Goal: Task Accomplishment & Management: Manage account settings

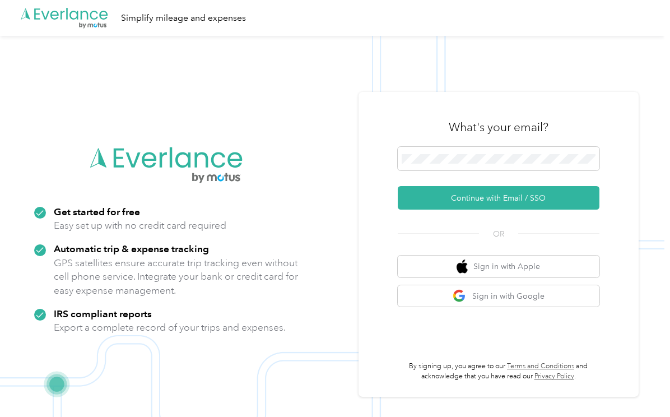
click at [455, 199] on button "Continue with Email / SSO" at bounding box center [499, 198] width 202 height 24
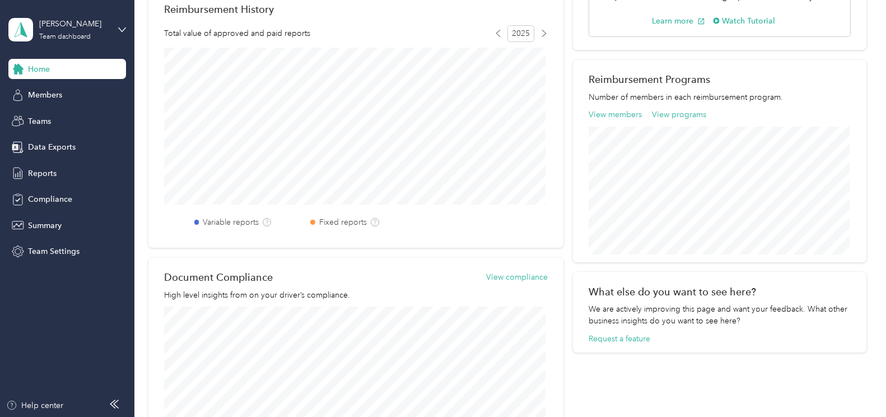
scroll to position [112, 0]
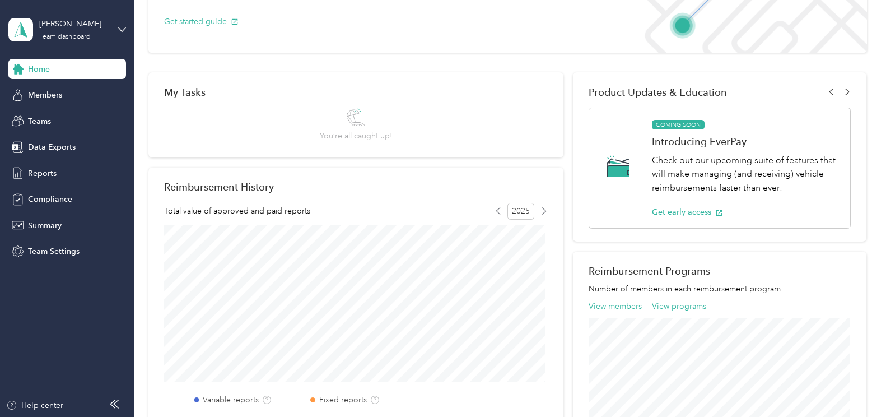
click at [82, 37] on div "Team dashboard" at bounding box center [65, 37] width 52 height 7
click at [84, 120] on div "Personal dashboard" at bounding box center [126, 118] width 220 height 20
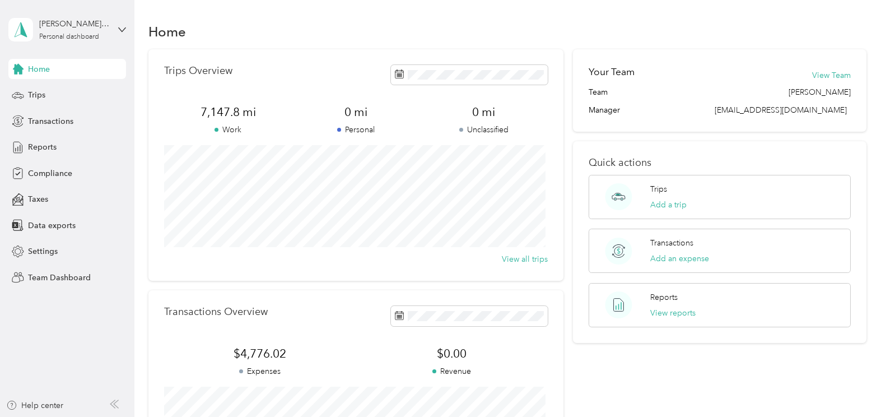
click at [49, 171] on span "Compliance" at bounding box center [50, 173] width 44 height 12
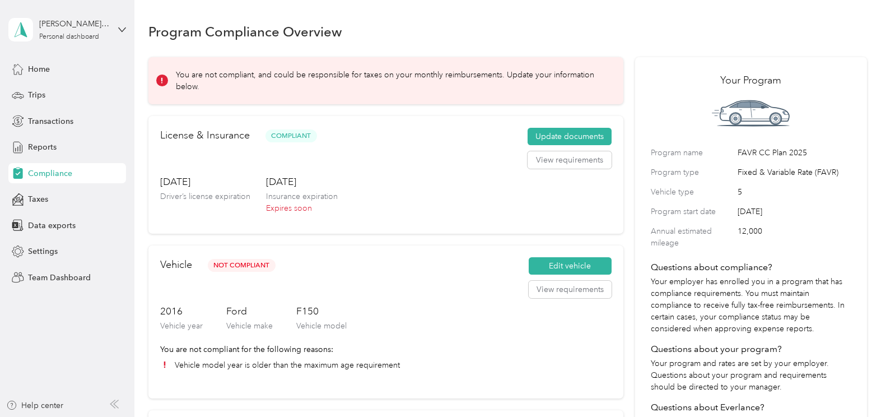
click at [555, 138] on button "Update documents" at bounding box center [570, 137] width 84 height 18
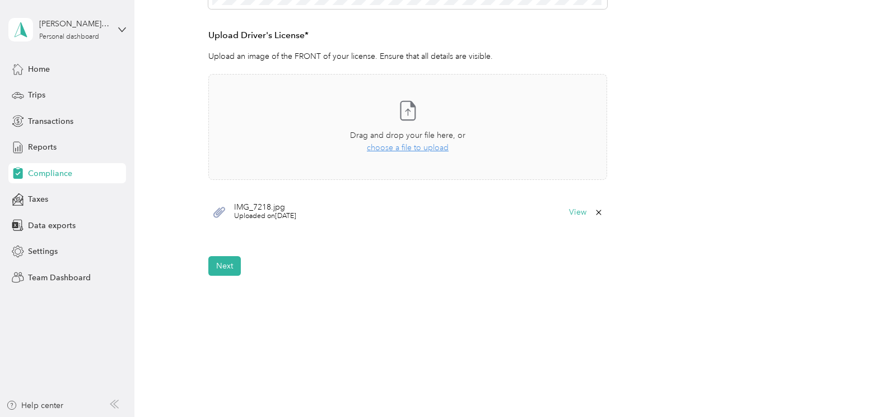
scroll to position [317, 0]
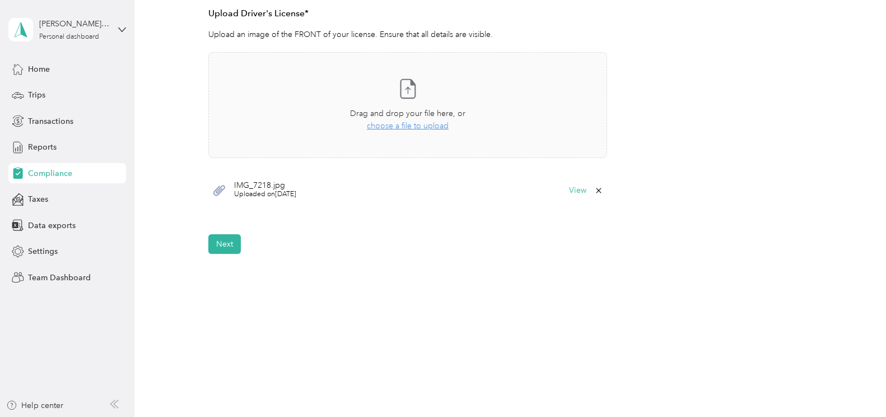
click at [220, 247] on button "Next" at bounding box center [224, 244] width 32 height 20
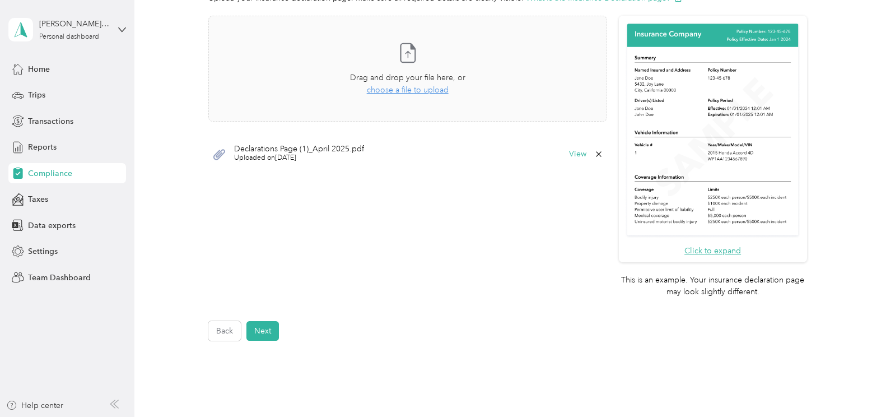
scroll to position [301, 0]
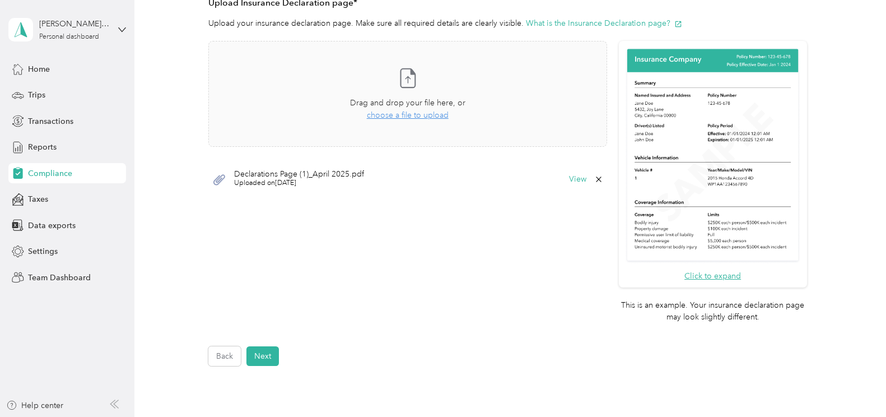
click at [393, 115] on span "choose a file to upload" at bounding box center [408, 115] width 82 height 10
click at [267, 358] on button "Next" at bounding box center [262, 356] width 32 height 20
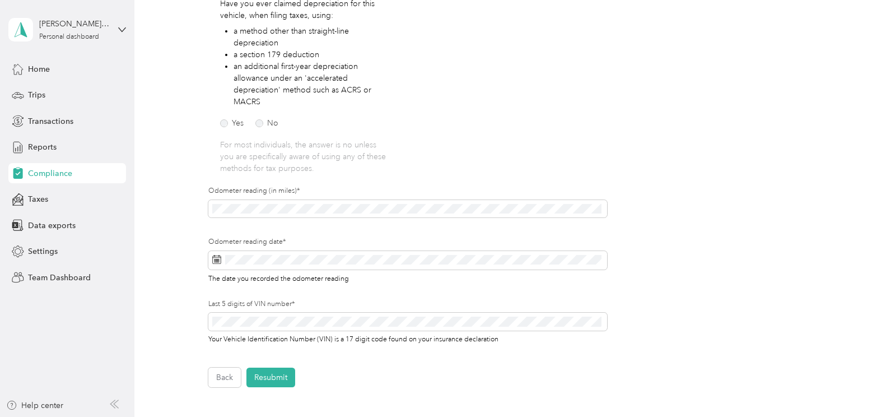
scroll to position [238, 0]
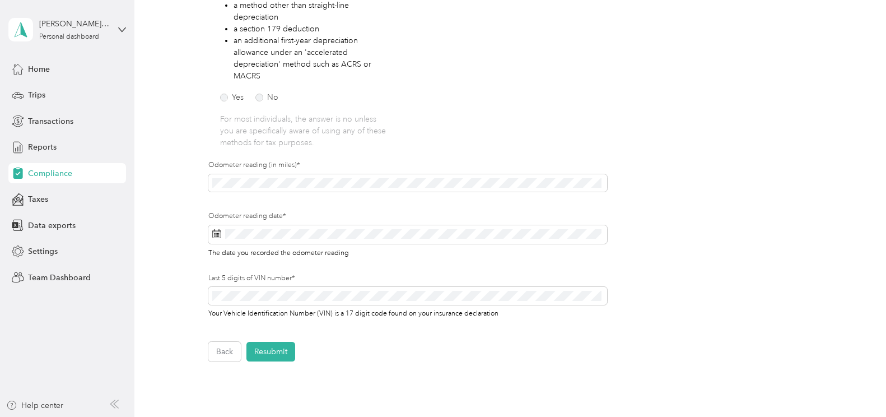
click at [215, 235] on rect at bounding box center [214, 234] width 1 height 1
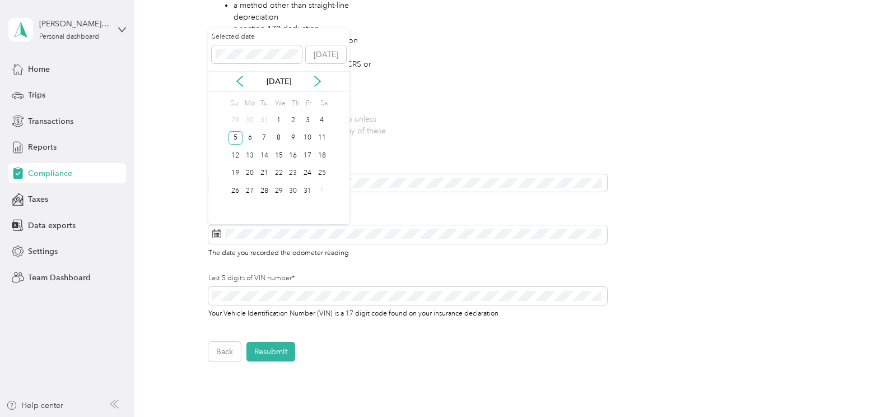
click at [318, 82] on icon at bounding box center [317, 81] width 11 height 11
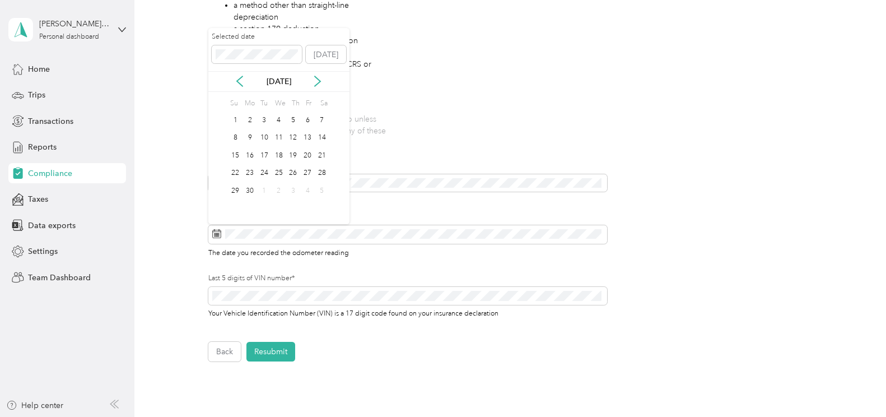
click at [318, 82] on icon at bounding box center [317, 81] width 11 height 11
click at [262, 187] on div "30" at bounding box center [264, 191] width 15 height 14
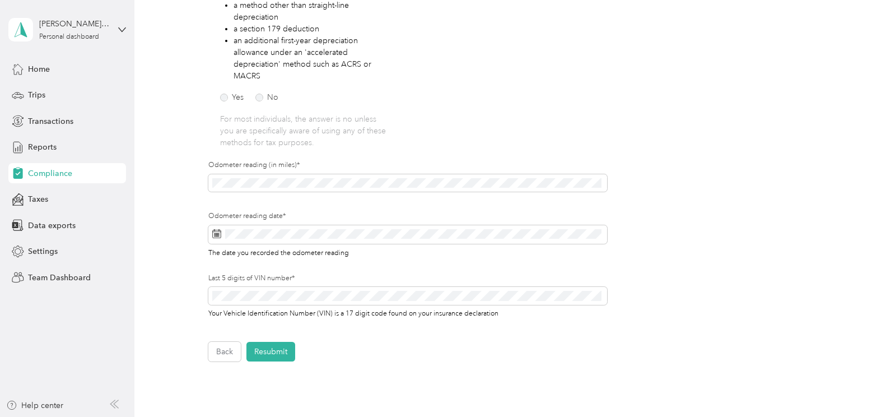
scroll to position [294, 0]
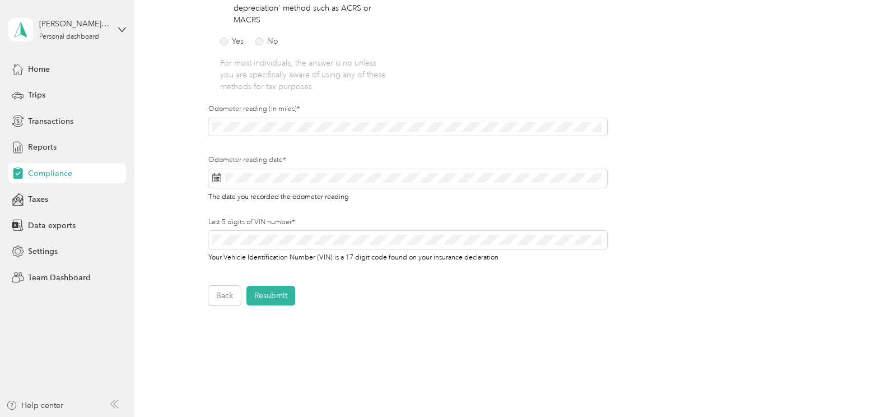
click at [273, 295] on button "Resubmit" at bounding box center [270, 296] width 49 height 20
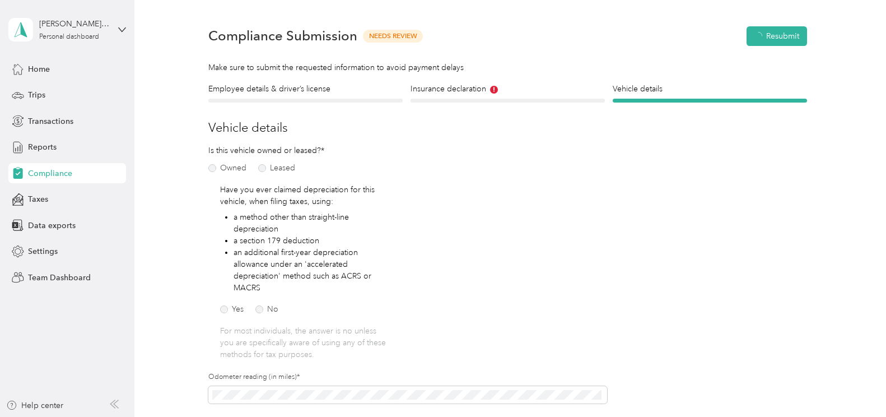
scroll to position [14, 0]
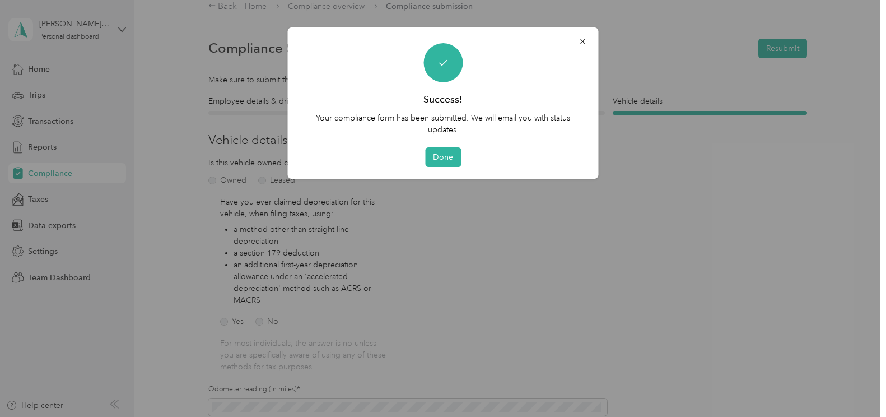
click at [440, 156] on button "Done" at bounding box center [443, 157] width 36 height 20
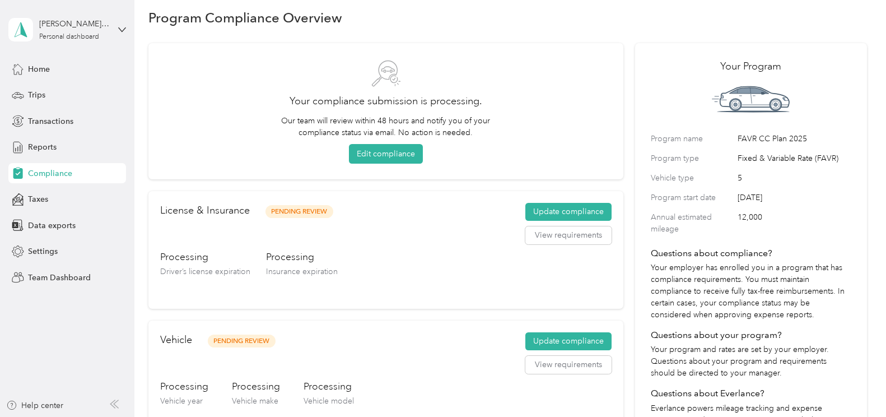
click at [39, 144] on span "Reports" at bounding box center [42, 147] width 29 height 12
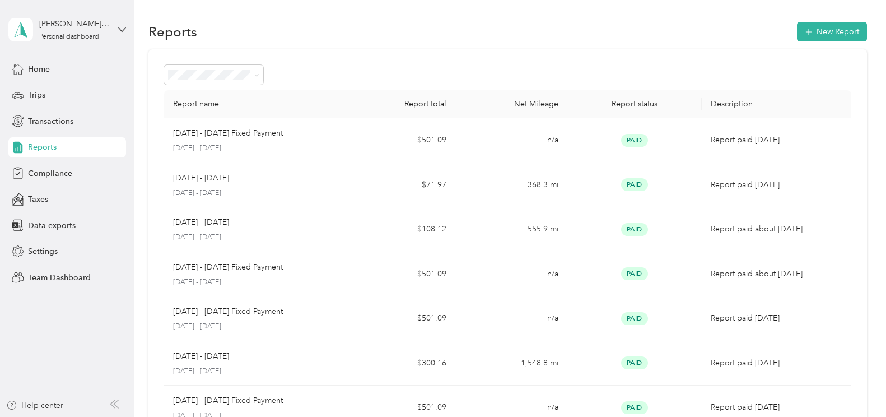
click at [39, 91] on span "Trips" at bounding box center [36, 95] width 17 height 12
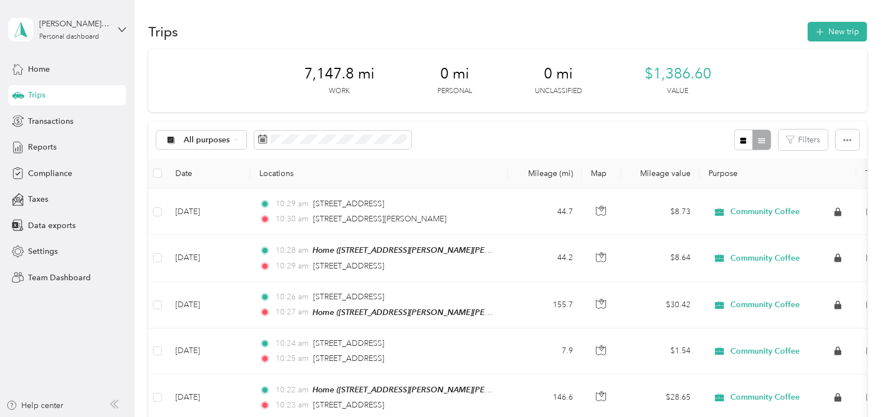
click at [669, 35] on button "New trip" at bounding box center [837, 32] width 59 height 20
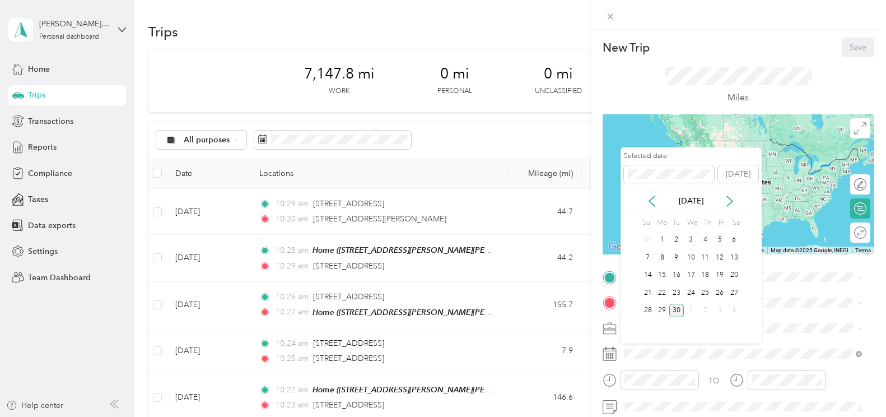
click at [669, 255] on div "11" at bounding box center [705, 257] width 15 height 14
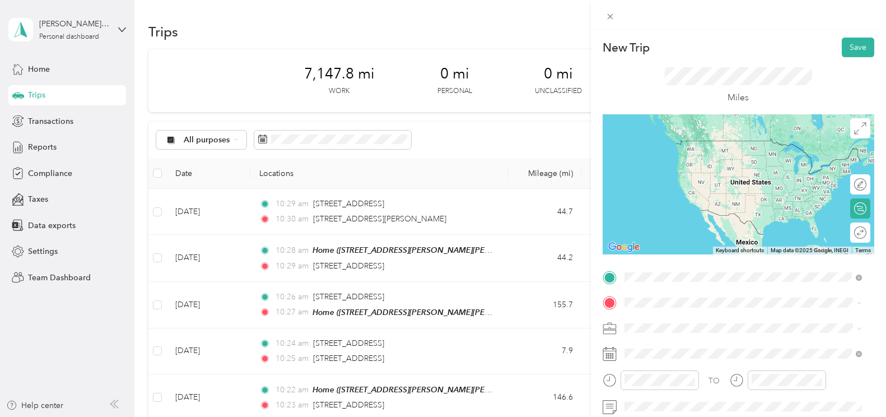
click at [669, 156] on span "[STREET_ADDRESS][PERSON_NAME][PERSON_NAME][PERSON_NAME]" at bounding box center [742, 162] width 195 height 21
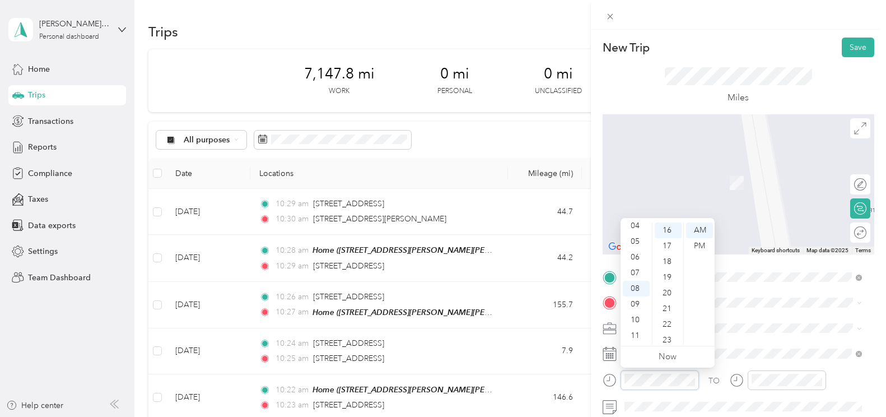
scroll to position [251, 0]
click at [664, 229] on div "16" at bounding box center [668, 230] width 27 height 16
click at [656, 346] on span "Community Coffee" at bounding box center [661, 347] width 67 height 10
click at [669, 44] on button "Save" at bounding box center [858, 48] width 32 height 20
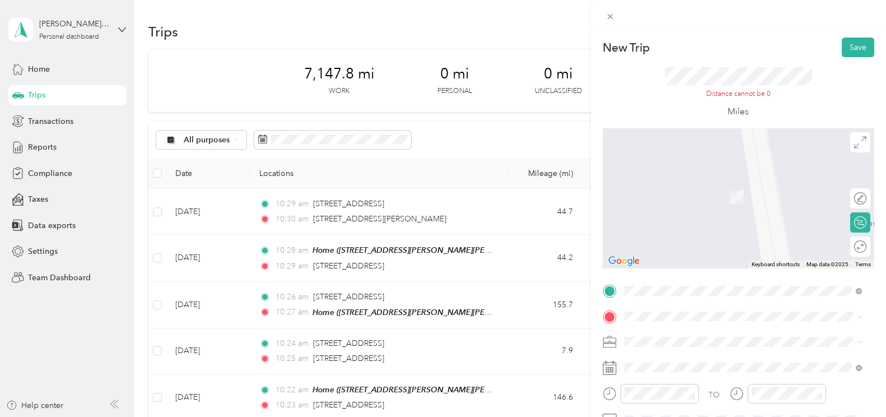
click at [649, 362] on span "Community Coffee" at bounding box center [661, 362] width 67 height 10
click at [669, 185] on span "[STREET_ADDRESS][PERSON_NAME][US_STATE]" at bounding box center [732, 180] width 174 height 10
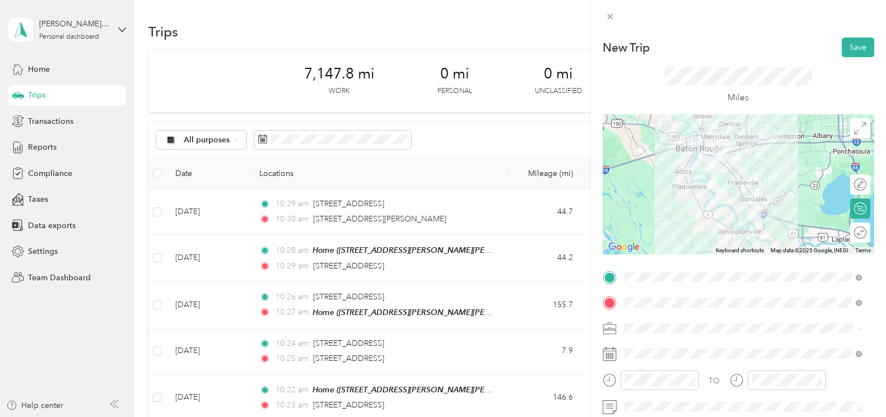
click at [669, 48] on button "Save" at bounding box center [858, 48] width 32 height 20
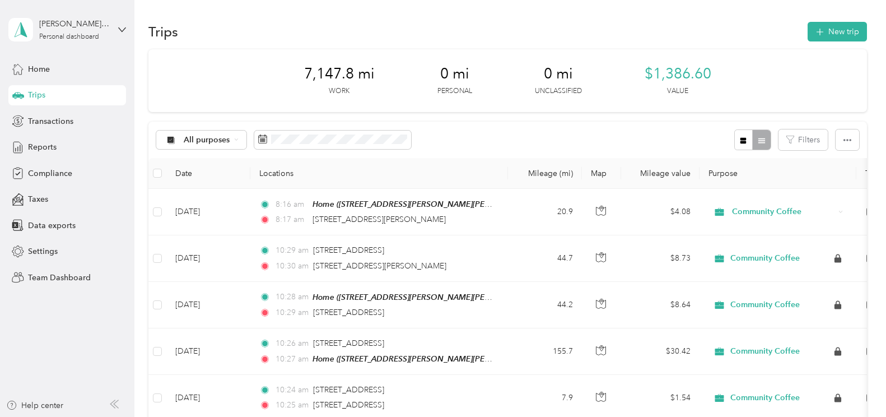
click at [669, 34] on button "New trip" at bounding box center [837, 32] width 59 height 20
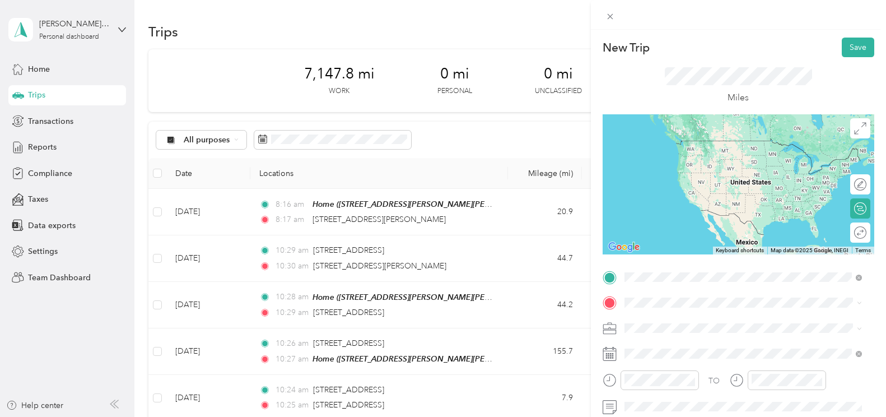
click at [669, 154] on div "TEAM Baton Rouge [STREET_ADDRESS][PERSON_NAME]" at bounding box center [711, 152] width 133 height 27
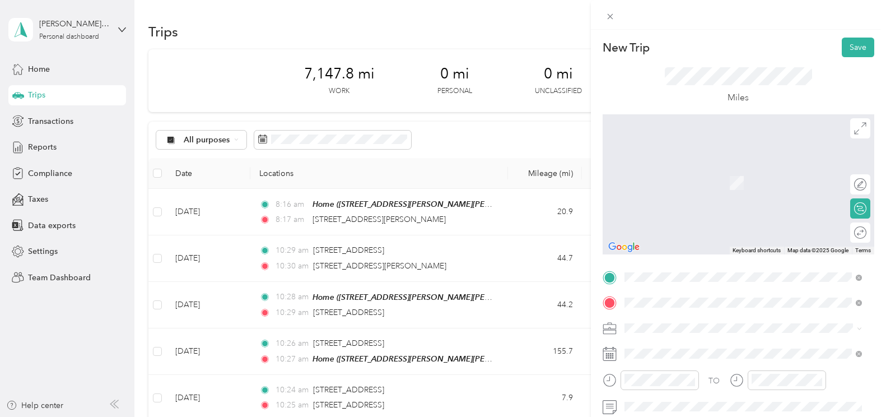
click at [669, 173] on span "[STREET_ADDRESS][US_STATE][PERSON_NAME][US_STATE]" at bounding box center [751, 171] width 213 height 20
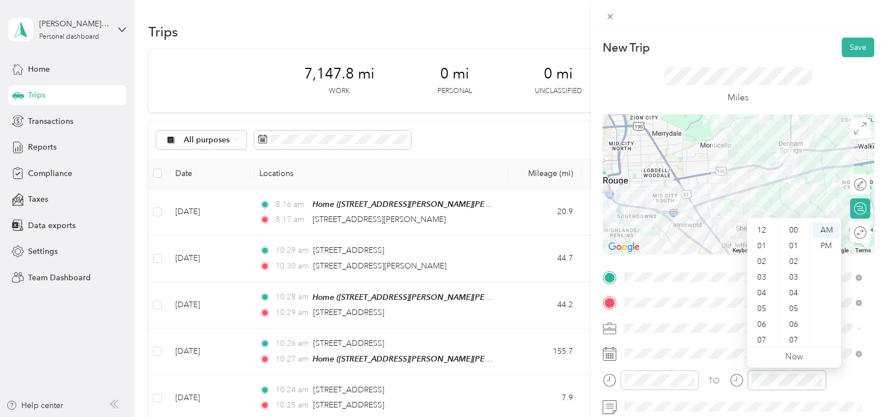
scroll to position [67, 0]
click at [669, 243] on div "20" at bounding box center [794, 246] width 27 height 16
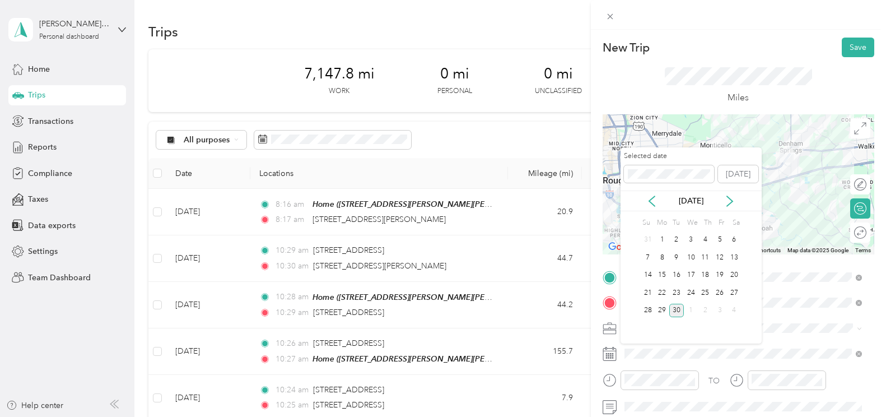
click at [669, 258] on div "11" at bounding box center [705, 257] width 15 height 14
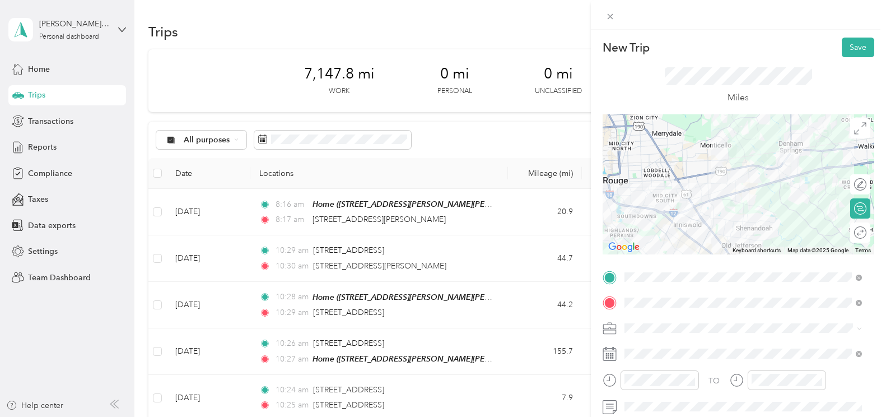
click at [669, 50] on button "Save" at bounding box center [858, 48] width 32 height 20
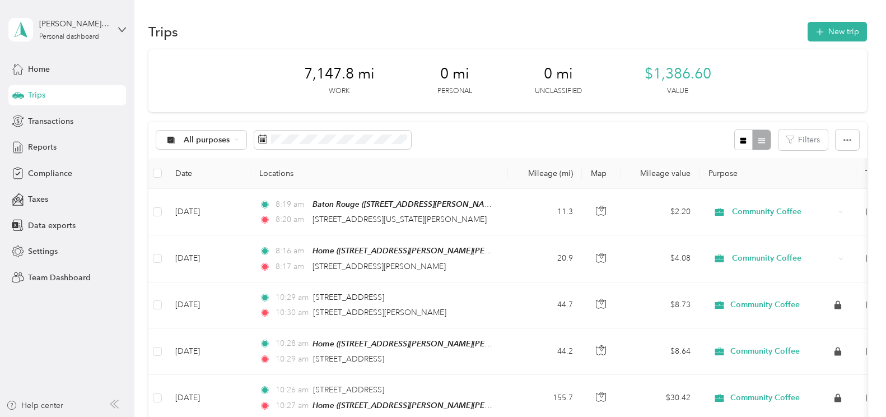
click at [669, 31] on button "New trip" at bounding box center [837, 32] width 59 height 20
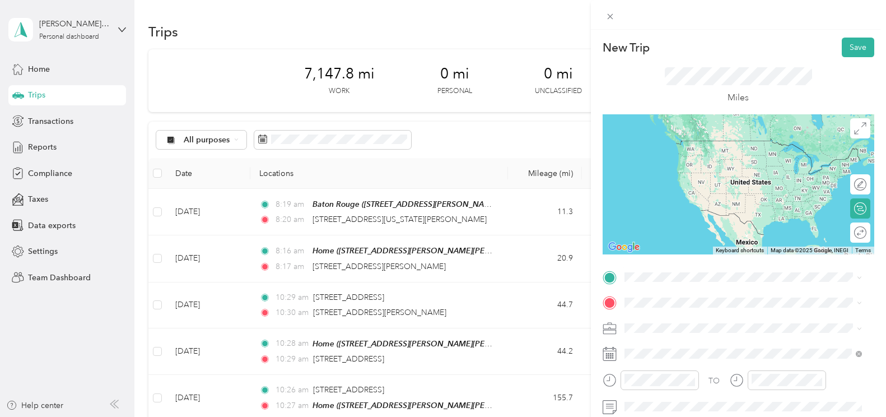
click at [669, 144] on span "[STREET_ADDRESS][US_STATE][PERSON_NAME][US_STATE]" at bounding box center [751, 145] width 213 height 20
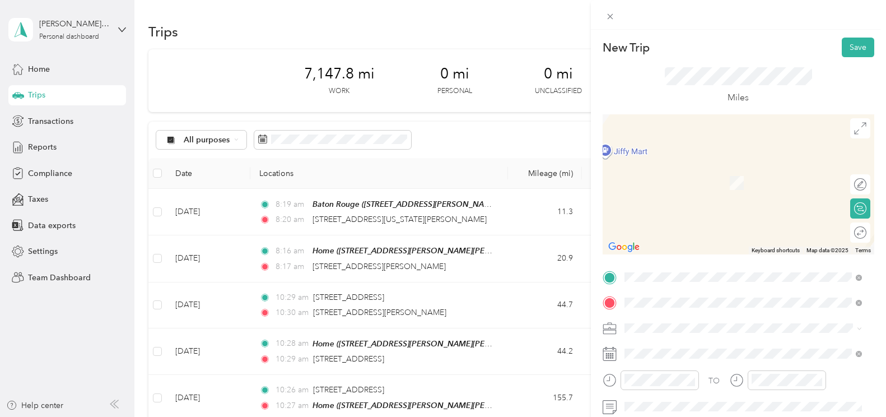
click at [669, 170] on span "[STREET_ADDRESS][PERSON_NAME][US_STATE]" at bounding box center [732, 166] width 174 height 10
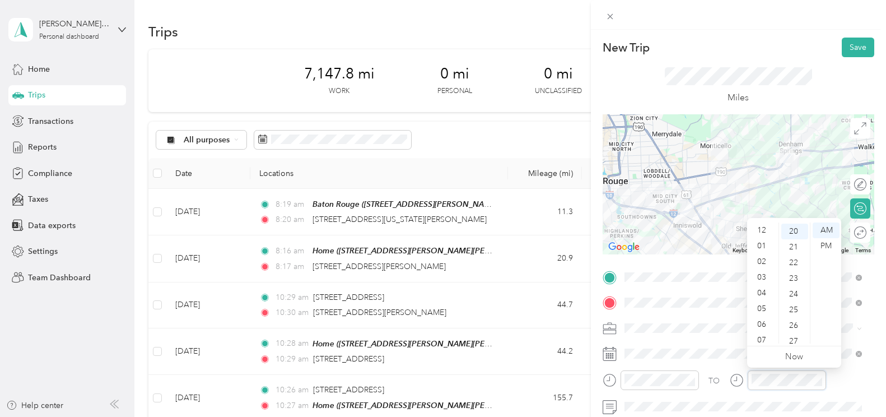
scroll to position [67, 0]
click at [669, 245] on div "21" at bounding box center [794, 246] width 27 height 16
click at [669, 49] on button "Save" at bounding box center [858, 48] width 32 height 20
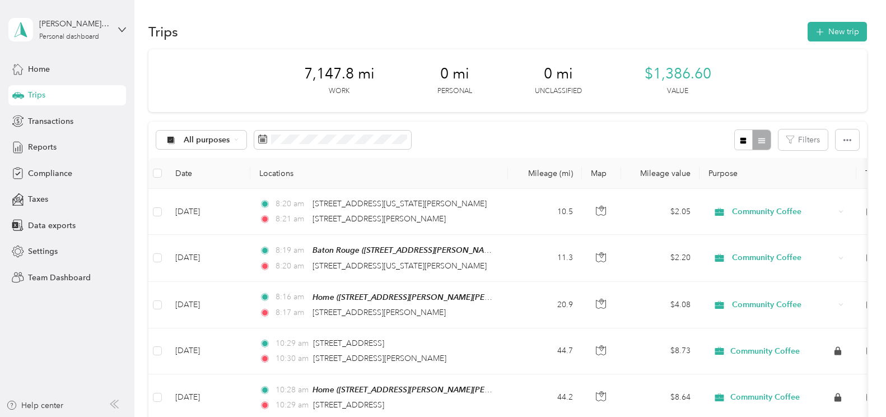
click at [669, 30] on button "New trip" at bounding box center [837, 32] width 59 height 20
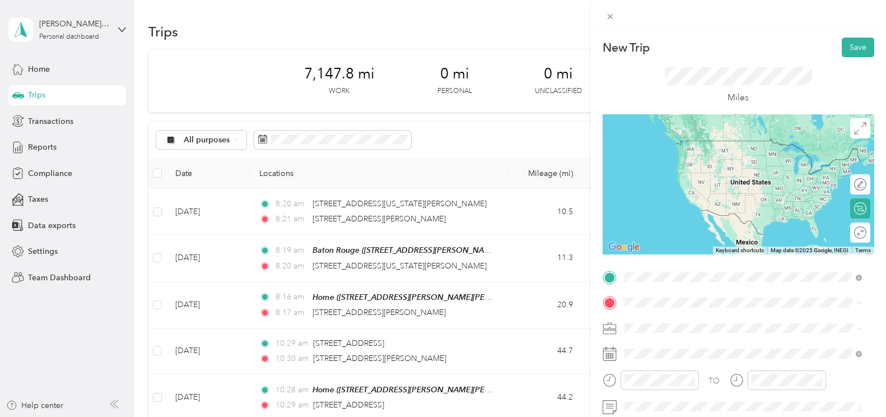
click at [669, 156] on div "TEAM Baton Rouge [STREET_ADDRESS][PERSON_NAME]" at bounding box center [711, 152] width 133 height 27
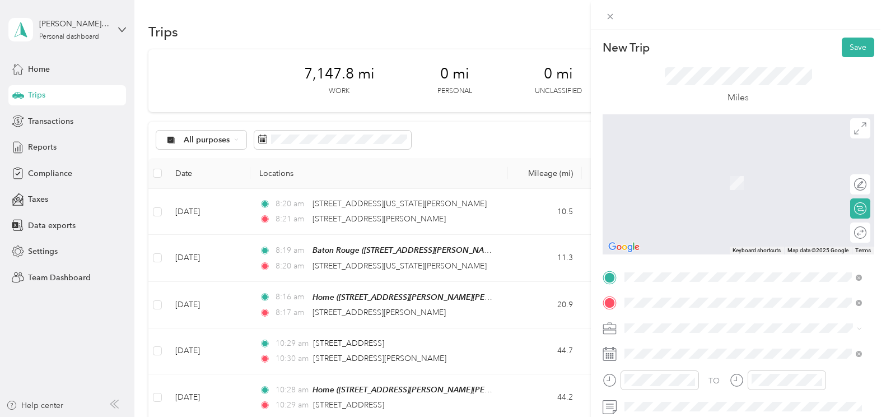
click at [669, 184] on span "[STREET_ADDRESS][PERSON_NAME][PERSON_NAME][PERSON_NAME]" at bounding box center [742, 188] width 195 height 21
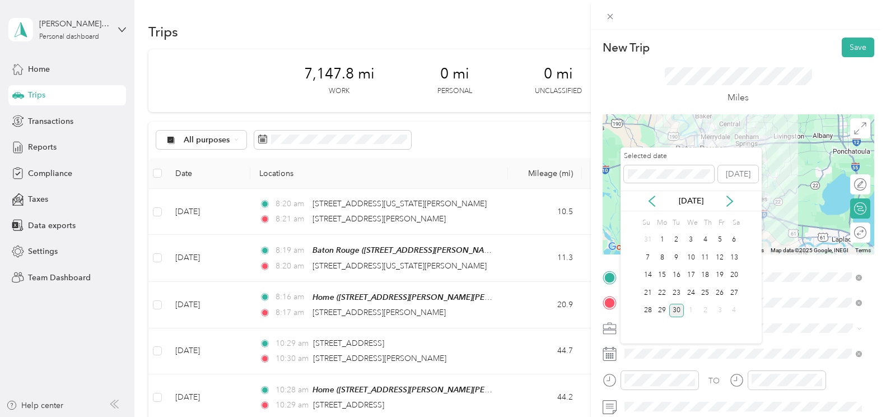
click at [669, 255] on div "11" at bounding box center [705, 257] width 15 height 14
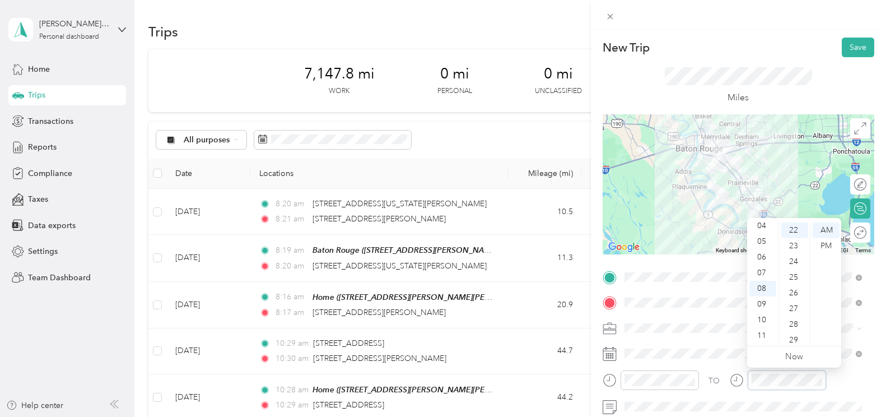
scroll to position [345, 0]
click at [669, 231] on div "22" at bounding box center [794, 230] width 27 height 16
click at [669, 227] on div "22" at bounding box center [794, 230] width 27 height 16
click at [669, 244] on div "23" at bounding box center [794, 246] width 27 height 16
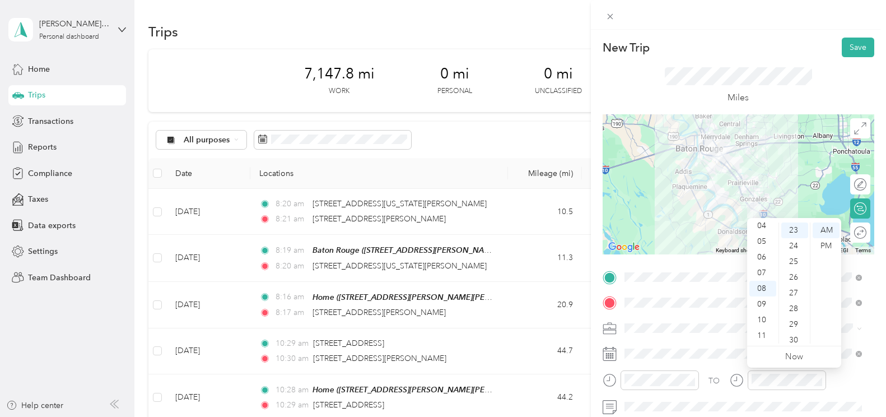
click at [669, 48] on button "Save" at bounding box center [858, 48] width 32 height 20
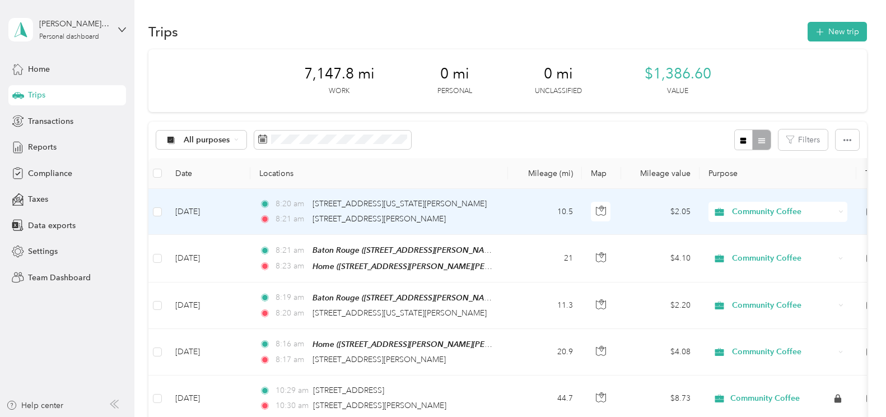
click at [241, 211] on td "[DATE]" at bounding box center [208, 212] width 84 height 46
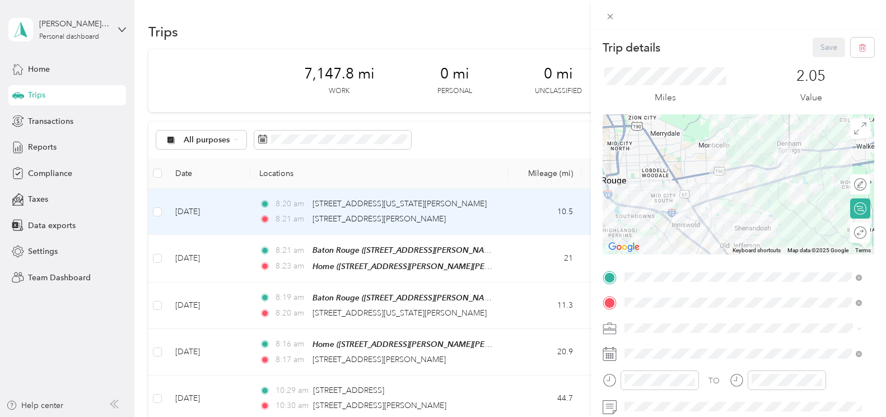
click at [612, 356] on rect at bounding box center [613, 356] width 2 height 2
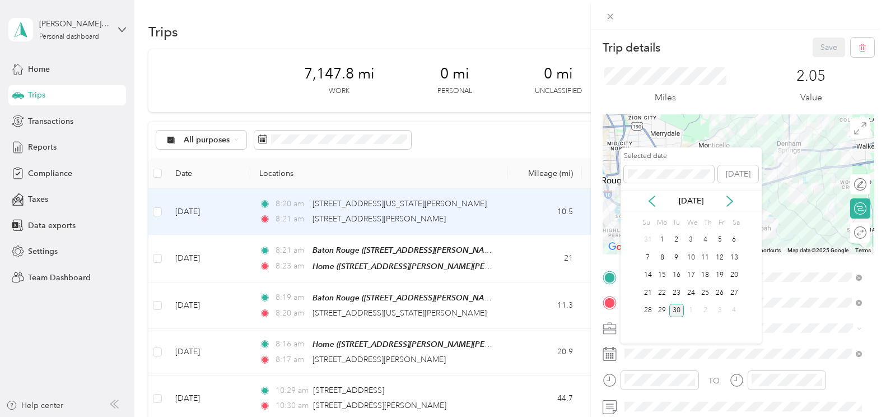
click at [669, 258] on div "11" at bounding box center [705, 257] width 15 height 14
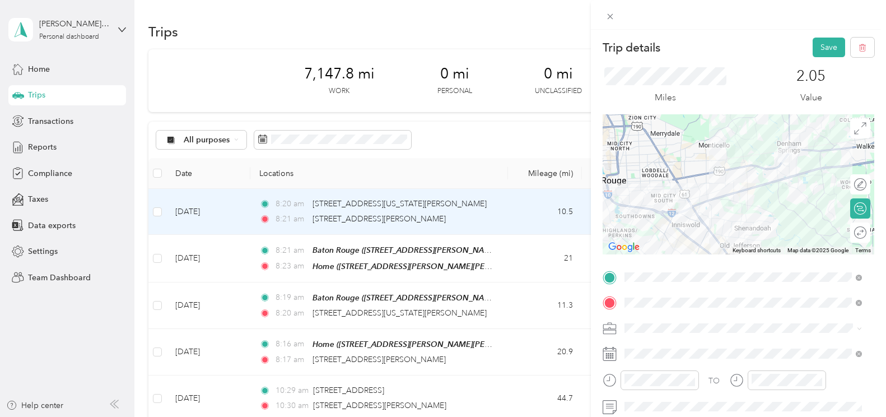
click at [669, 44] on button "Save" at bounding box center [829, 48] width 32 height 20
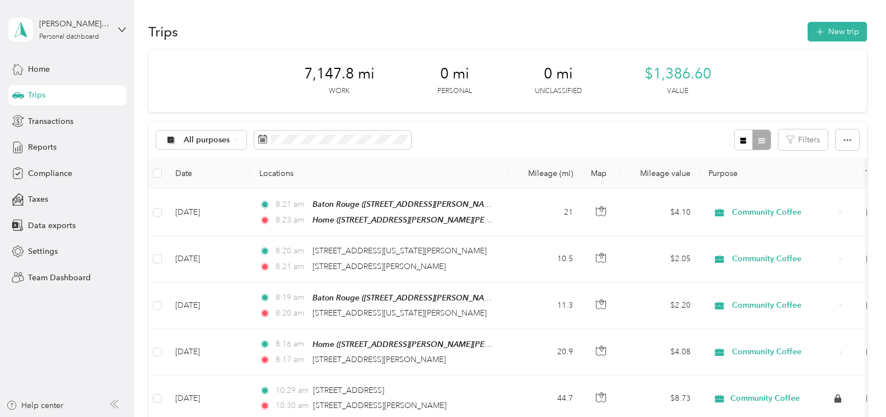
click at [669, 30] on button "New trip" at bounding box center [837, 32] width 59 height 20
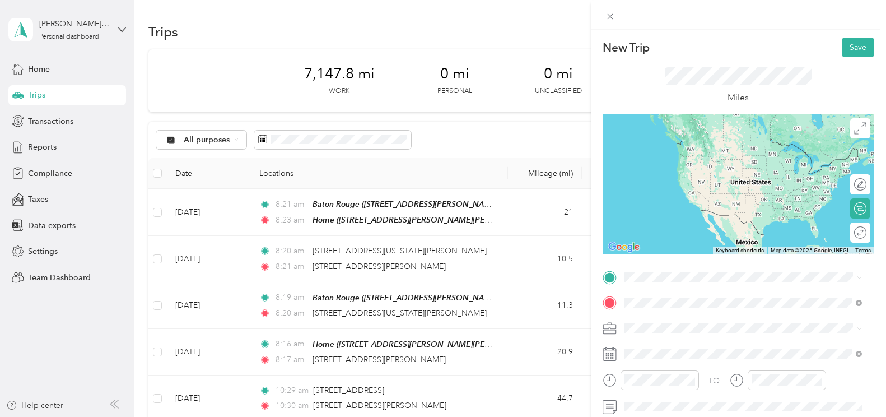
click at [669, 171] on span "[STREET_ADDRESS][US_STATE]" at bounding box center [701, 166] width 112 height 10
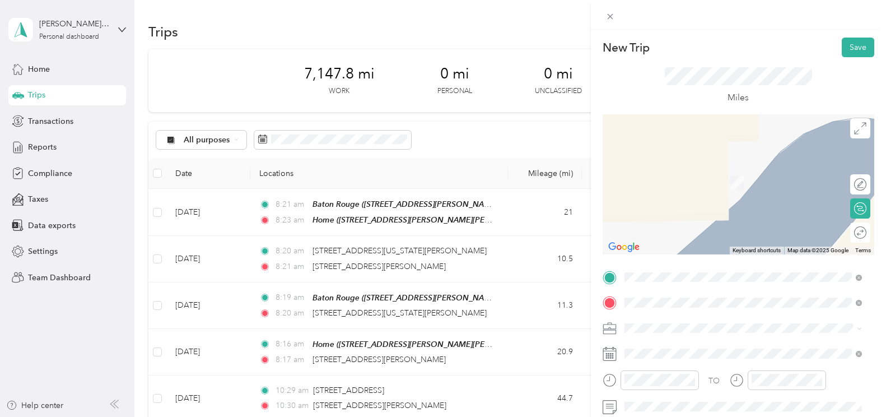
click at [669, 156] on span "[STREET_ADDRESS][PERSON_NAME][PERSON_NAME][PERSON_NAME]" at bounding box center [742, 162] width 195 height 21
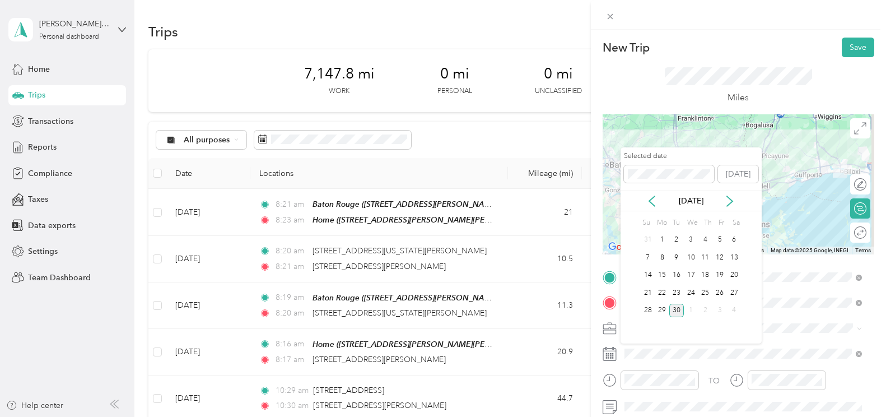
click at [669, 275] on div "16" at bounding box center [676, 275] width 15 height 14
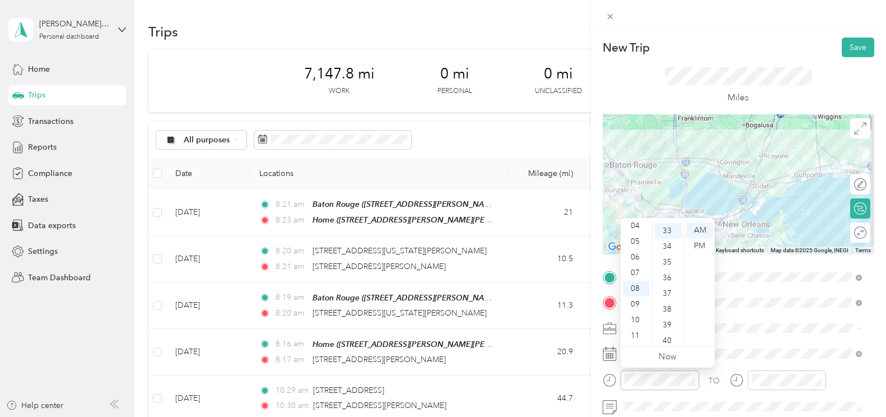
scroll to position [518, 0]
click at [667, 231] on div "33" at bounding box center [668, 230] width 27 height 16
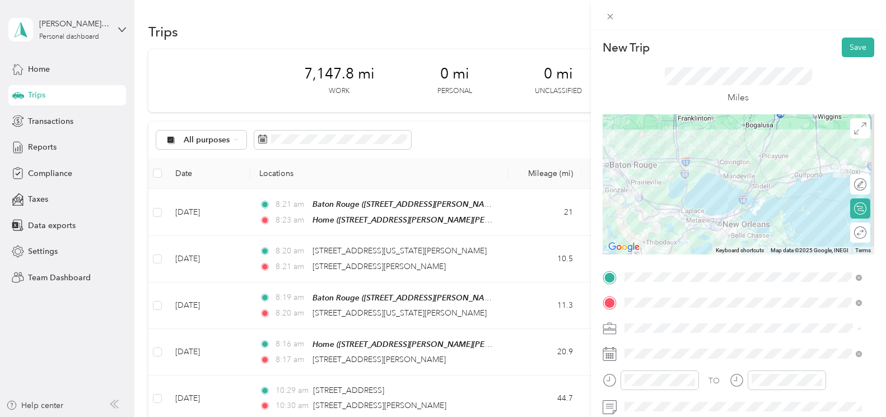
click at [669, 348] on div "Community Coffee" at bounding box center [736, 348] width 217 height 12
click at [669, 46] on button "Save" at bounding box center [858, 48] width 32 height 20
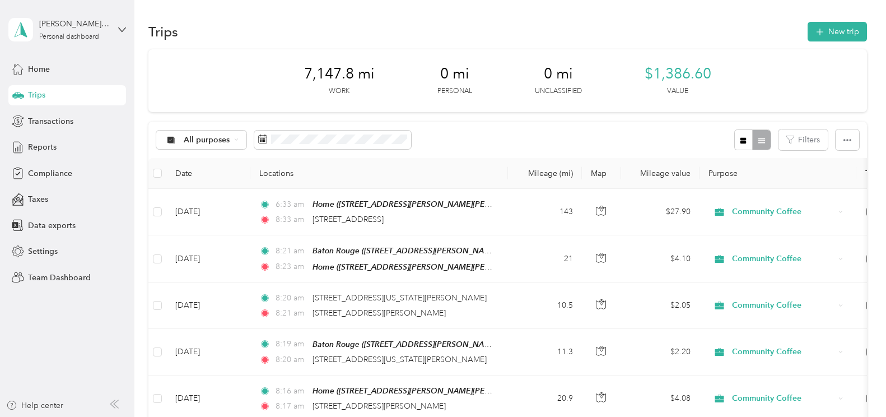
click at [669, 32] on button "New trip" at bounding box center [837, 32] width 59 height 20
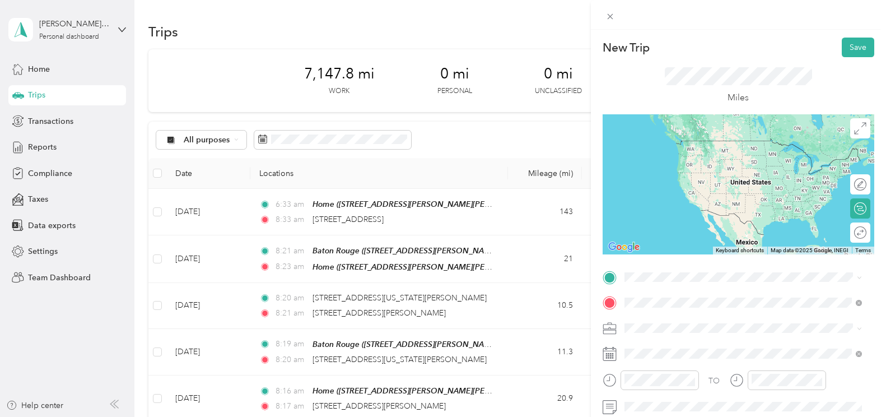
click at [669, 167] on span "[STREET_ADDRESS][US_STATE]" at bounding box center [701, 166] width 112 height 10
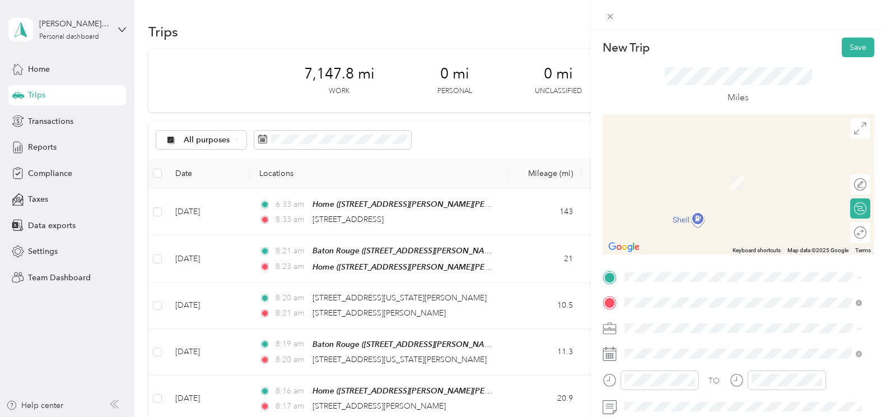
click at [658, 314] on span "[STREET_ADDRESS][US_STATE]" at bounding box center [701, 316] width 112 height 10
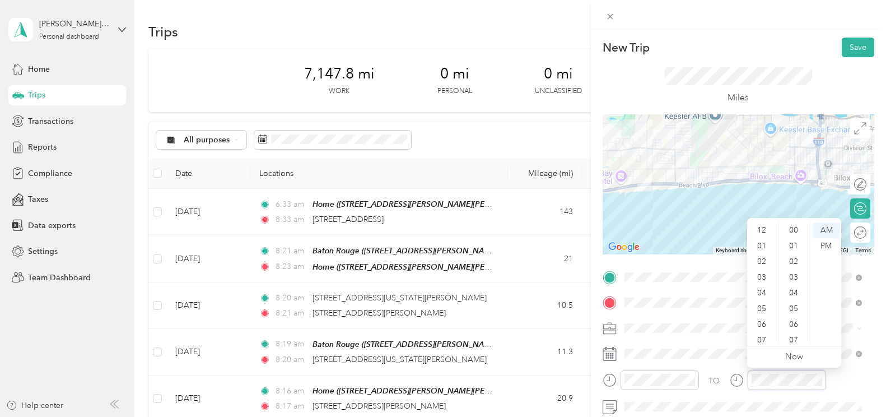
scroll to position [67, 0]
click at [669, 248] on div "36" at bounding box center [794, 246] width 27 height 16
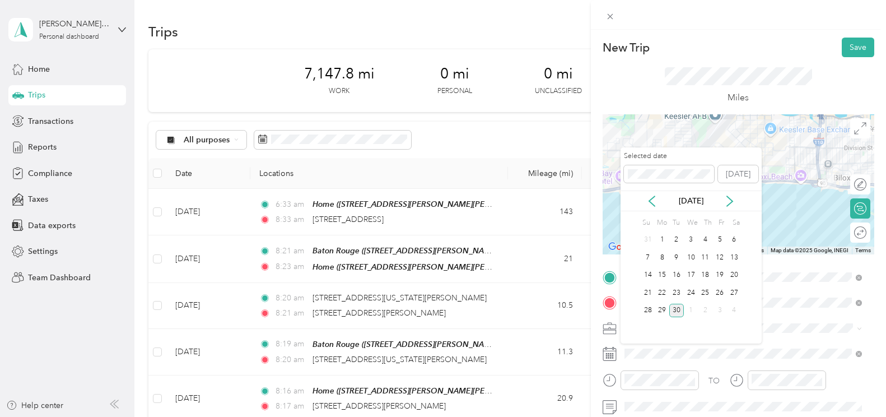
click at [669, 274] on div "16" at bounding box center [676, 275] width 15 height 14
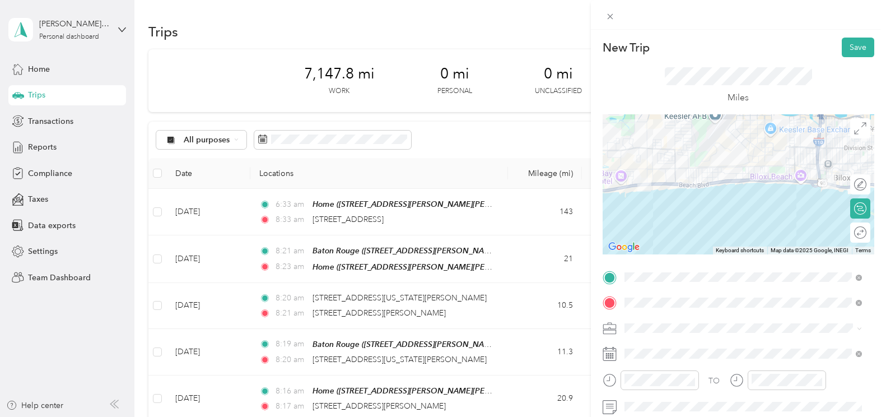
click at [669, 46] on button "Save" at bounding box center [858, 48] width 32 height 20
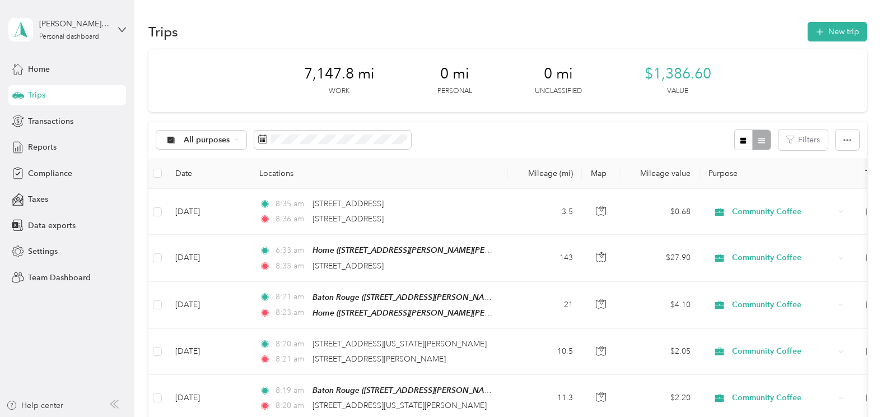
click at [669, 34] on button "New trip" at bounding box center [837, 32] width 59 height 20
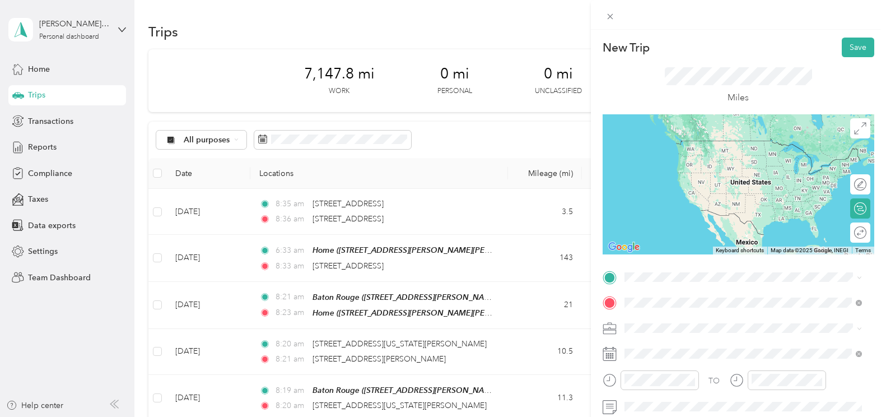
click at [669, 215] on span "[STREET_ADDRESS][US_STATE]" at bounding box center [701, 209] width 112 height 10
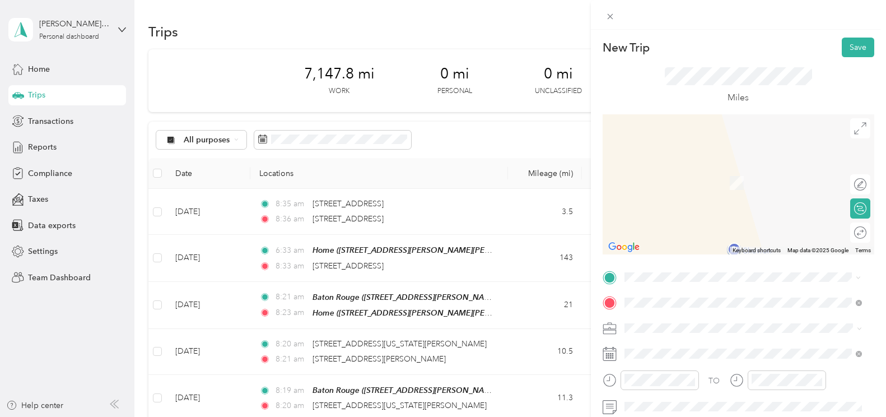
click at [669, 316] on span "[STREET_ADDRESS][US_STATE]" at bounding box center [701, 318] width 112 height 10
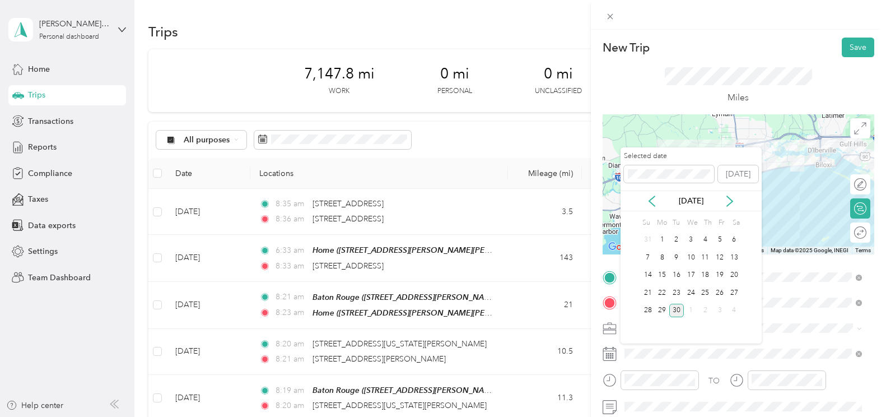
click at [669, 272] on div "16" at bounding box center [676, 275] width 15 height 14
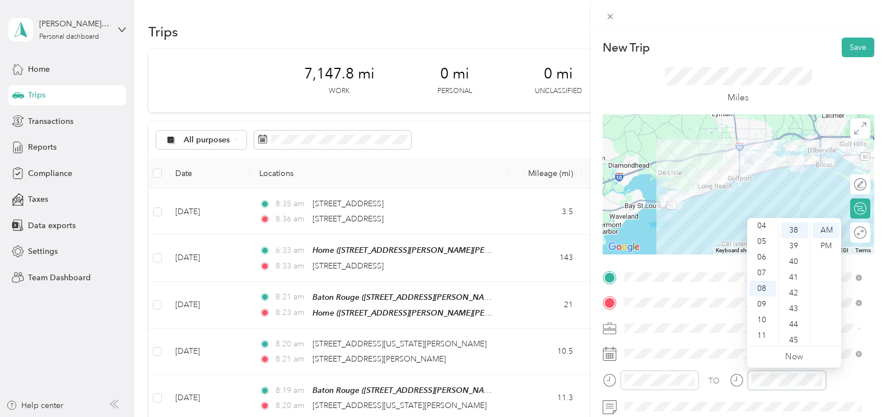
scroll to position [596, 0]
click at [669, 227] on div "38" at bounding box center [794, 230] width 27 height 16
click at [669, 45] on button "Save" at bounding box center [858, 48] width 32 height 20
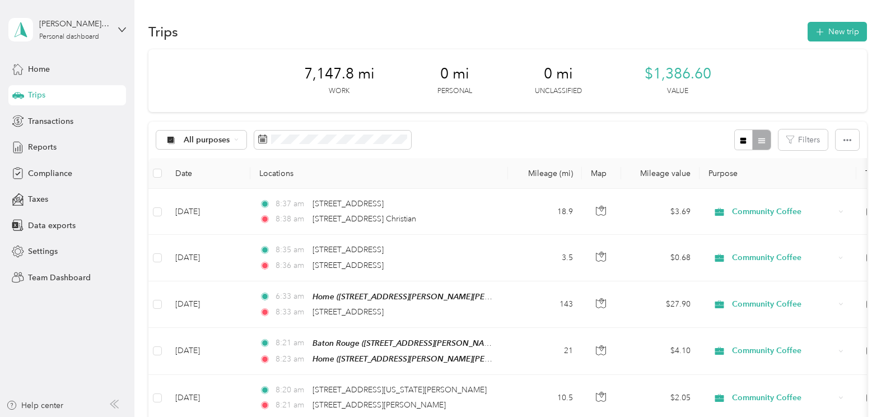
click at [669, 35] on button "New trip" at bounding box center [837, 32] width 59 height 20
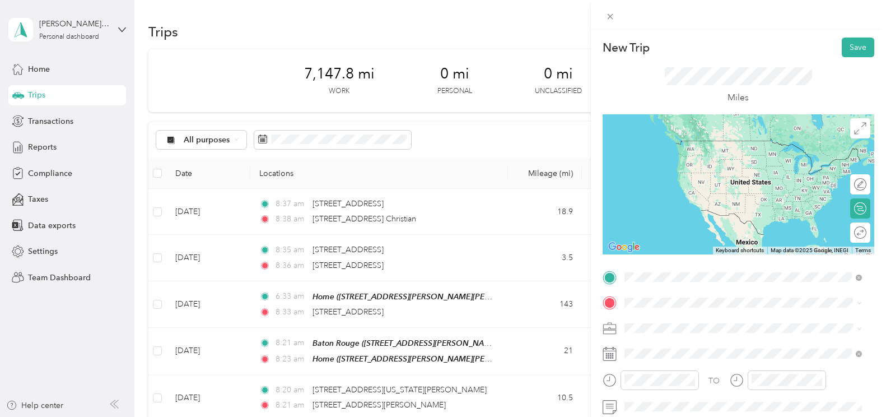
click at [669, 146] on span "[STREET_ADDRESS][US_STATE]" at bounding box center [701, 141] width 112 height 10
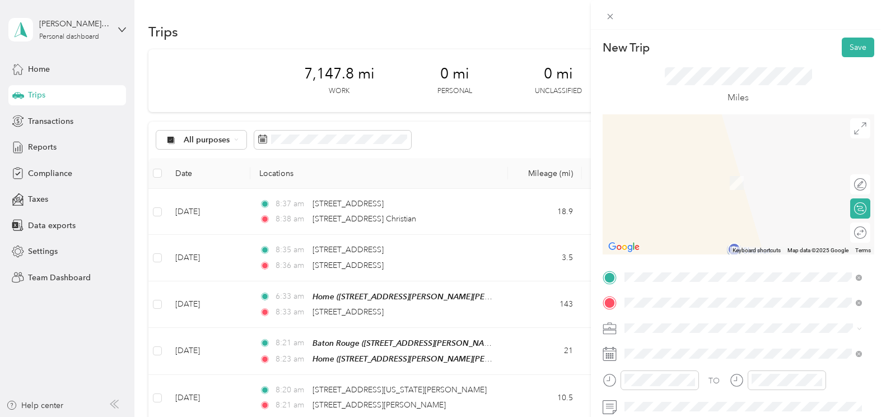
click at [669, 193] on span "[STREET_ADDRESS][PERSON_NAME][PERSON_NAME][PERSON_NAME]" at bounding box center [742, 188] width 195 height 21
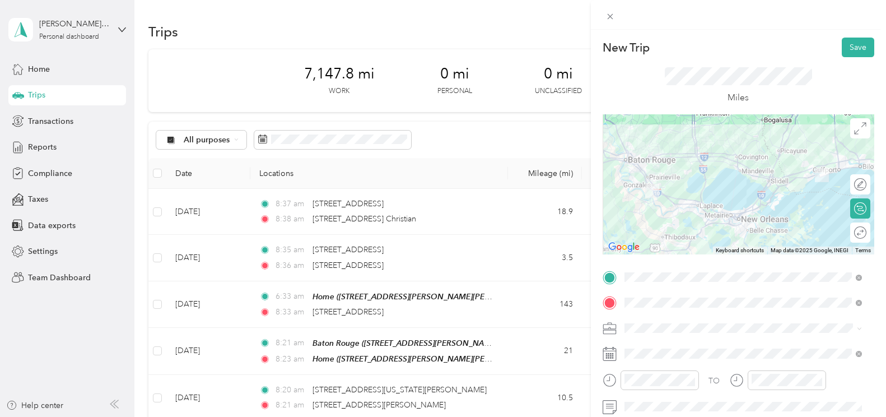
click at [615, 353] on icon at bounding box center [610, 354] width 14 height 14
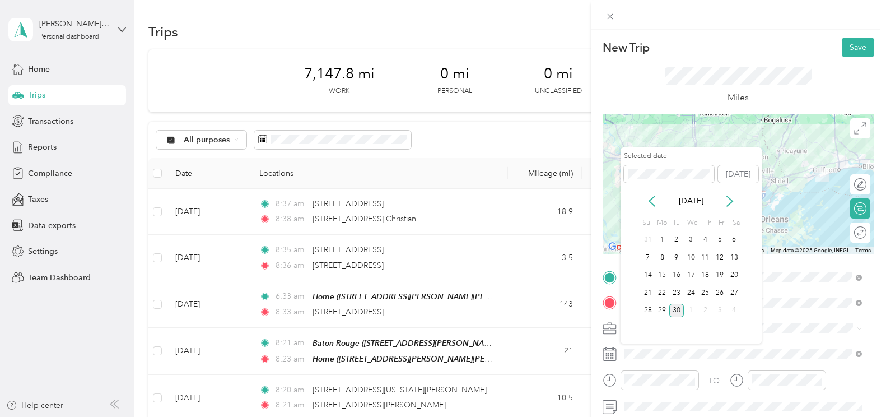
click at [669, 273] on div "16" at bounding box center [676, 275] width 15 height 14
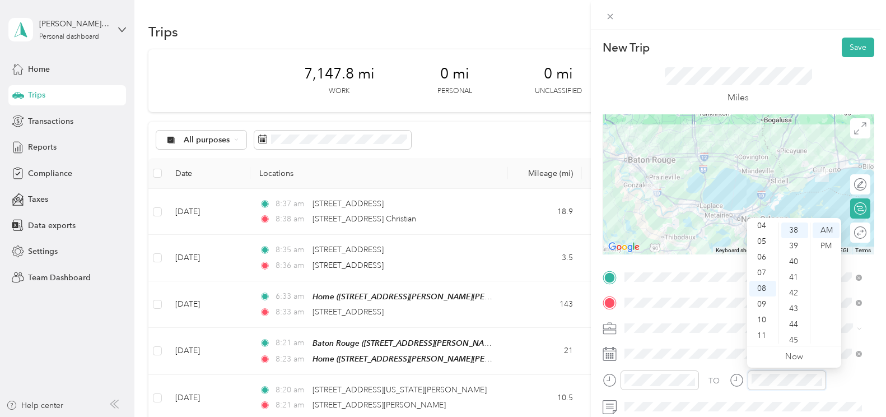
scroll to position [67, 0]
click at [669, 321] on div "10" at bounding box center [762, 320] width 27 height 16
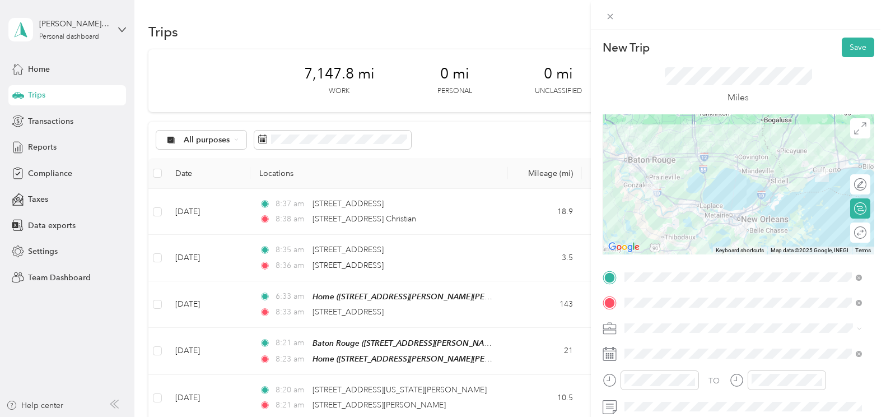
click at [669, 42] on button "Save" at bounding box center [858, 48] width 32 height 20
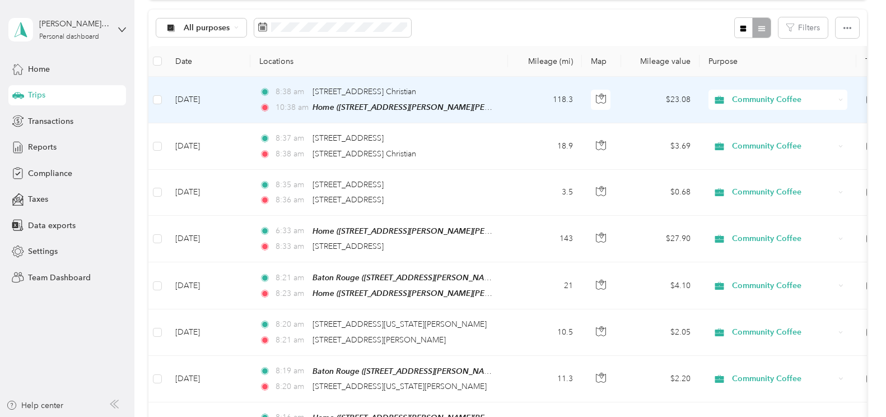
scroll to position [0, 0]
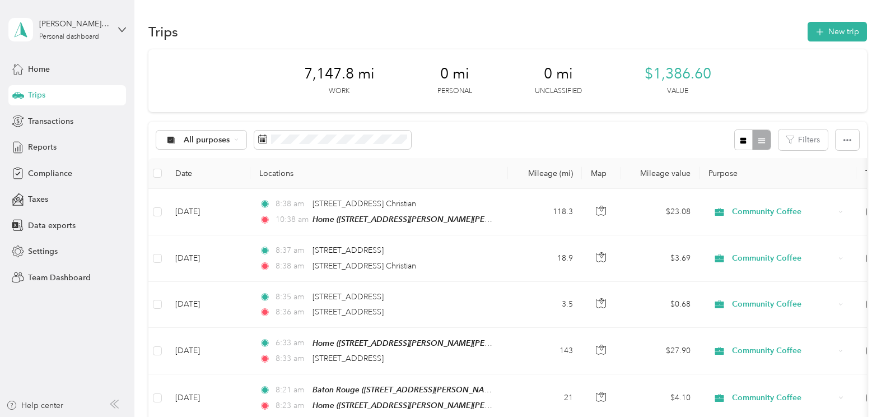
click at [669, 32] on button "New trip" at bounding box center [837, 32] width 59 height 20
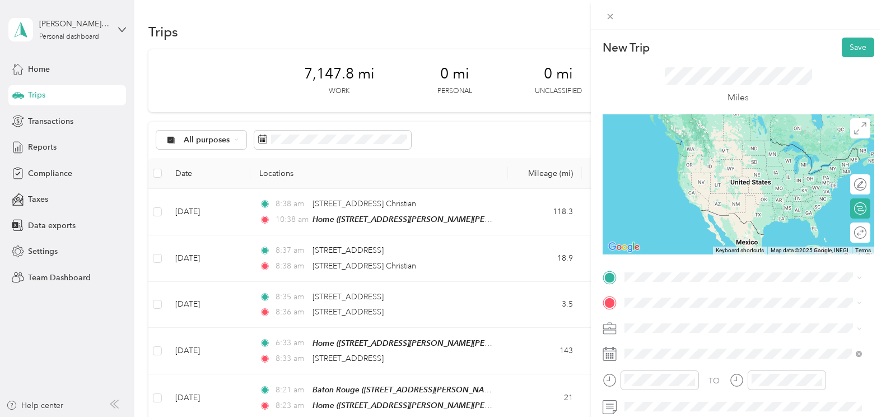
click at [669, 242] on span "[STREET_ADDRESS][PERSON_NAME][PERSON_NAME][PERSON_NAME]" at bounding box center [742, 252] width 195 height 21
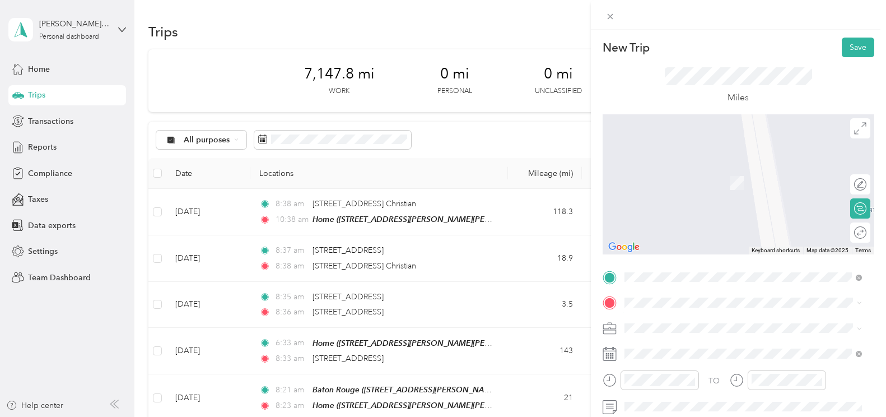
click at [669, 183] on span "[STREET_ADDRESS][PERSON_NAME]" at bounding box center [711, 185] width 133 height 10
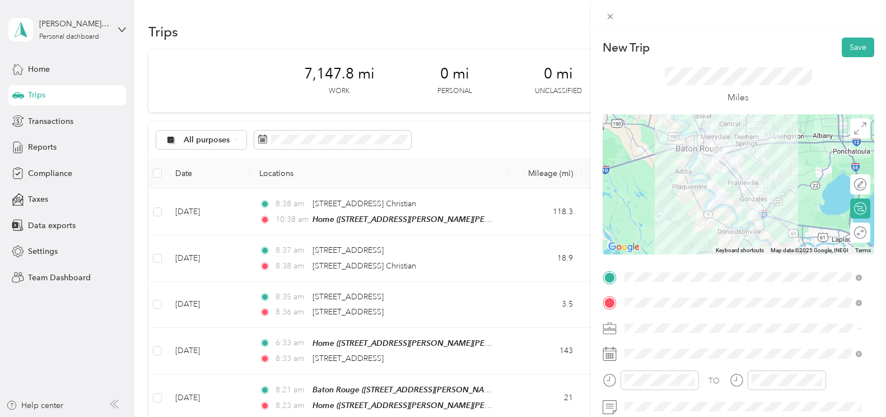
click at [611, 356] on rect at bounding box center [611, 356] width 2 height 2
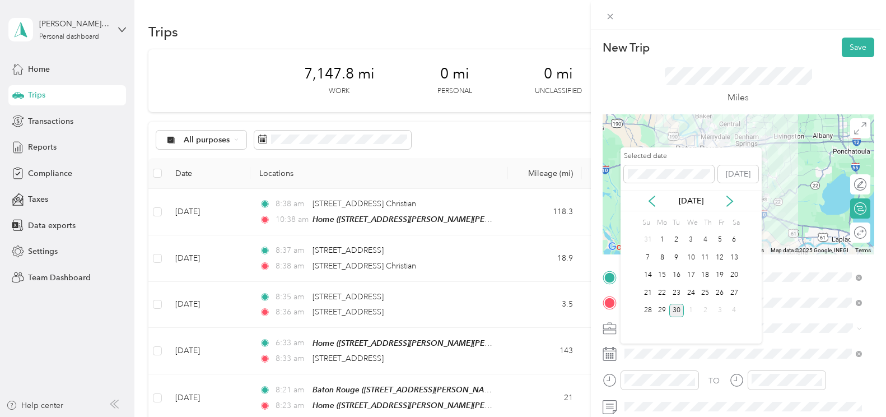
click at [669, 275] on div "18" at bounding box center [705, 275] width 15 height 14
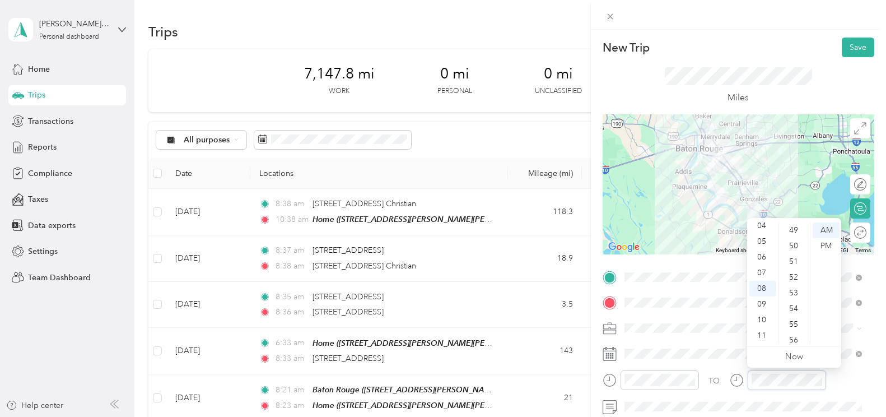
scroll to position [627, 0]
click at [669, 46] on button "Save" at bounding box center [858, 48] width 32 height 20
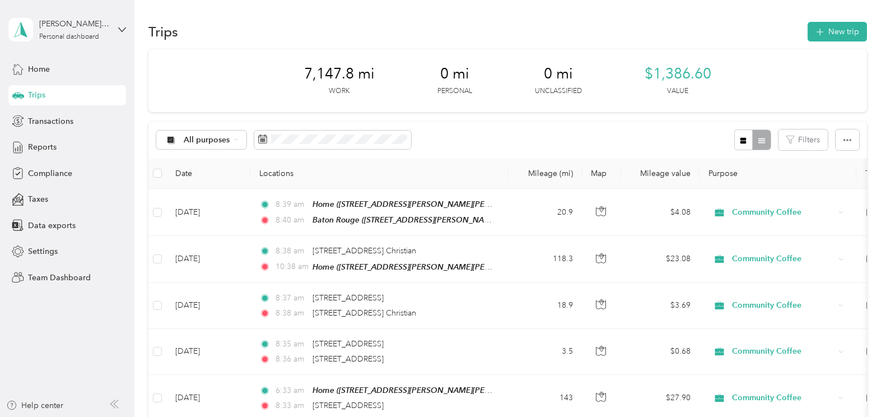
click at [669, 33] on button "New trip" at bounding box center [837, 32] width 59 height 20
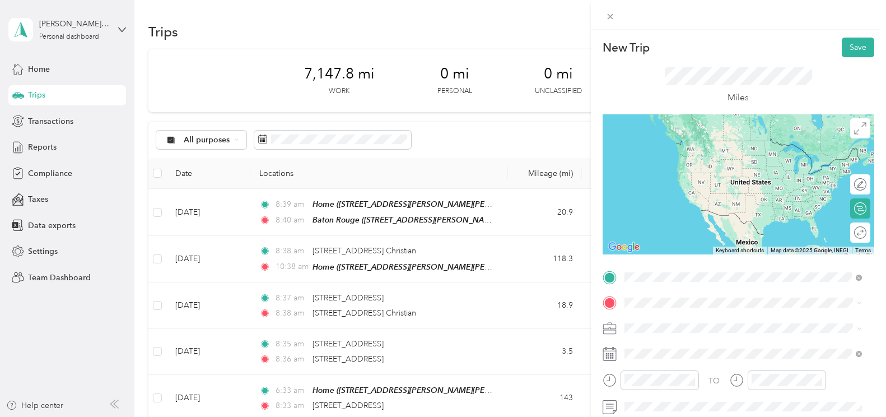
click at [669, 157] on span "[STREET_ADDRESS][PERSON_NAME]" at bounding box center [711, 161] width 133 height 10
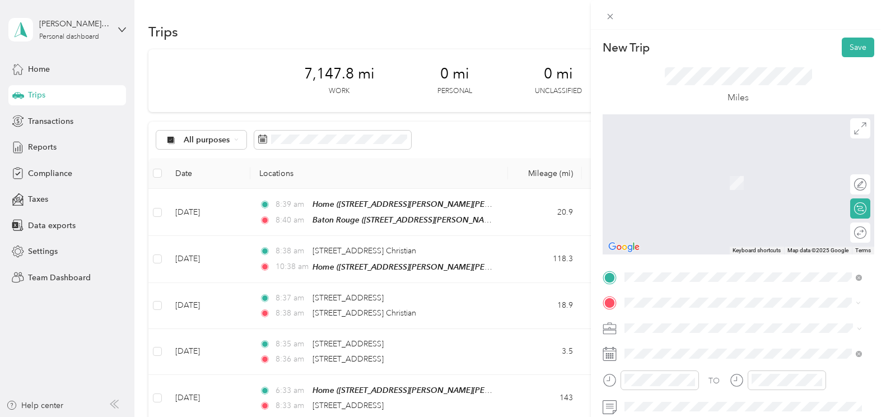
click at [669, 171] on span "[STREET_ADDRESS][US_STATE]" at bounding box center [701, 166] width 112 height 10
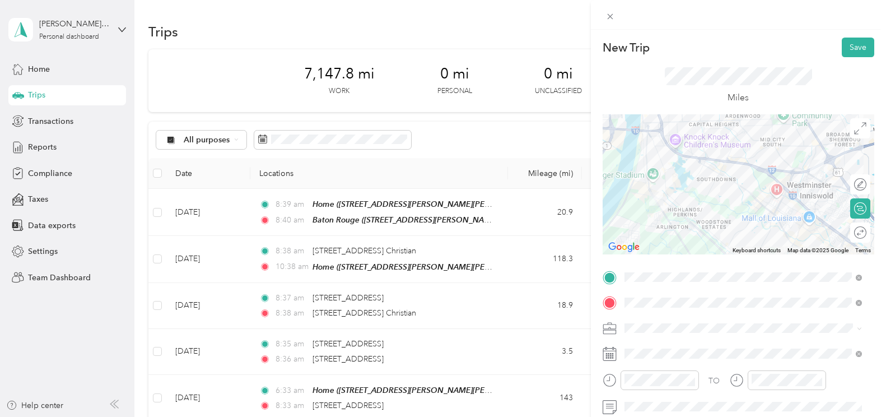
click at [612, 355] on icon at bounding box center [610, 354] width 14 height 14
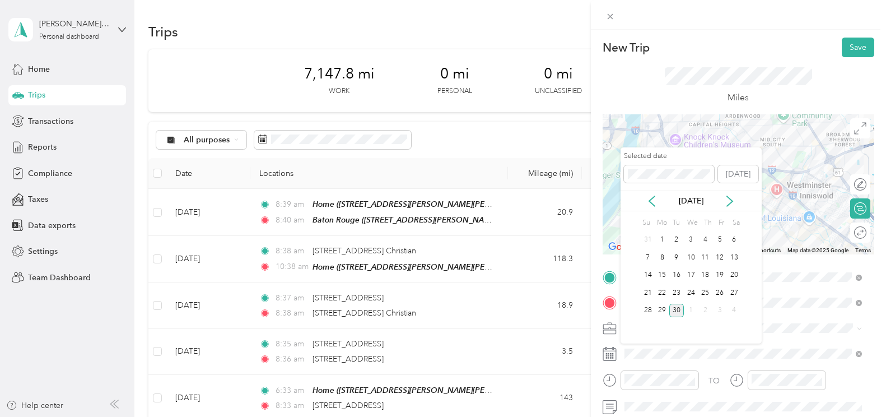
click at [669, 276] on div "18" at bounding box center [705, 275] width 15 height 14
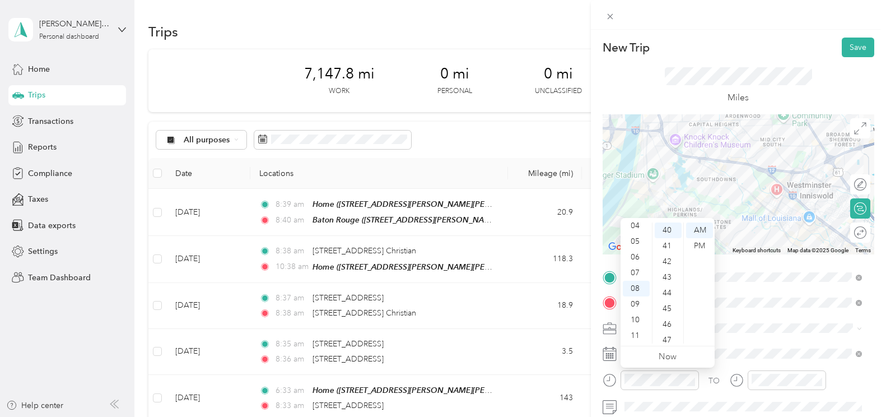
click at [667, 244] on div "41" at bounding box center [668, 246] width 27 height 16
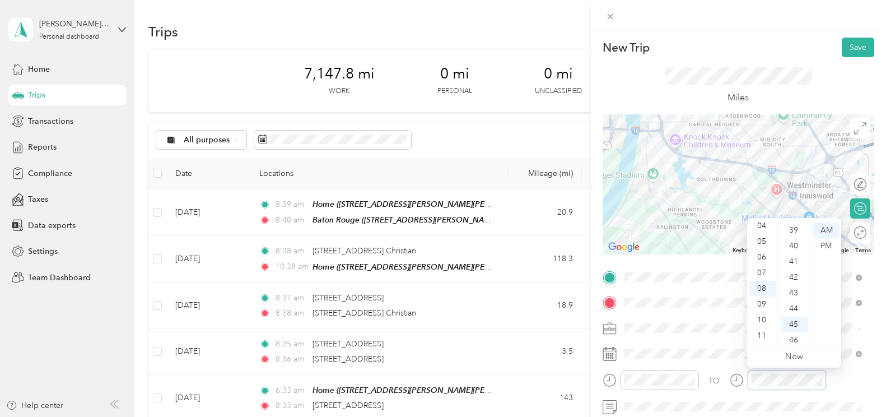
scroll to position [706, 0]
click at [669, 246] on div "46" at bounding box center [794, 246] width 27 height 16
click at [669, 45] on button "Save" at bounding box center [858, 48] width 32 height 20
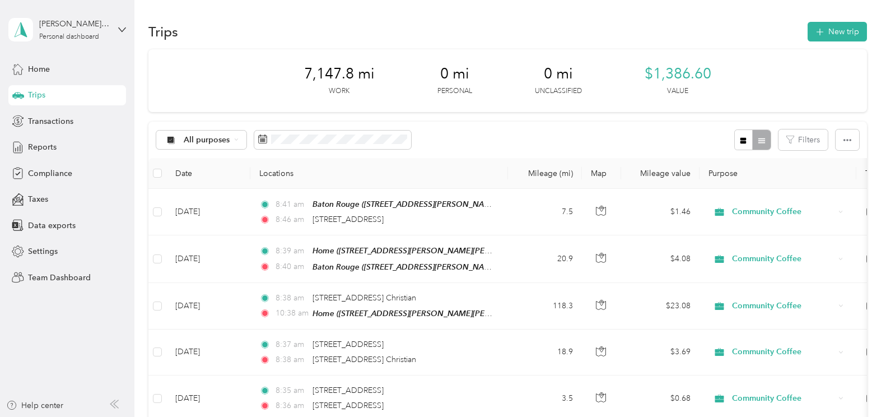
click at [669, 31] on button "New trip" at bounding box center [837, 32] width 59 height 20
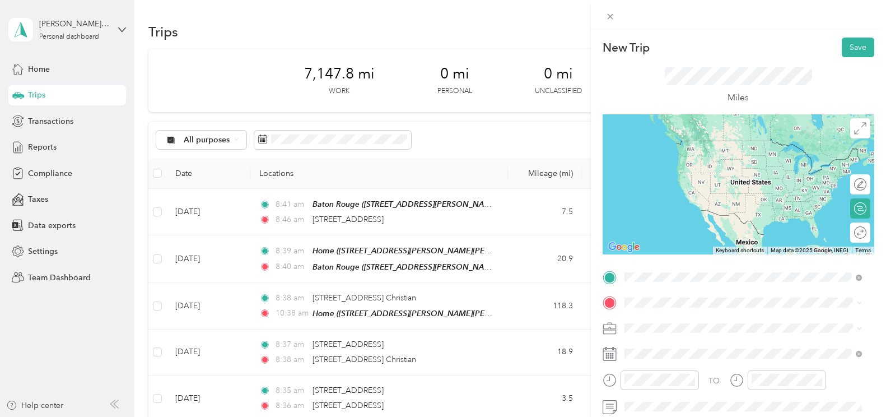
click at [669, 141] on span "[STREET_ADDRESS][US_STATE]" at bounding box center [701, 141] width 112 height 10
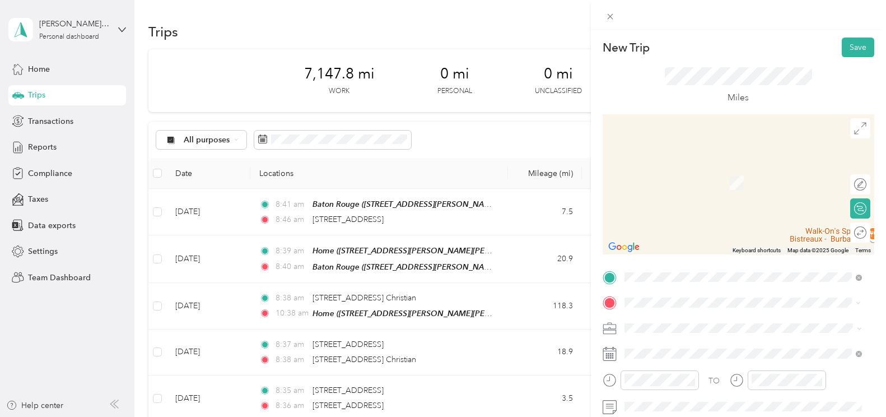
click at [669, 179] on span "[STREET_ADDRESS][PERSON_NAME][PERSON_NAME][PERSON_NAME]" at bounding box center [742, 188] width 195 height 21
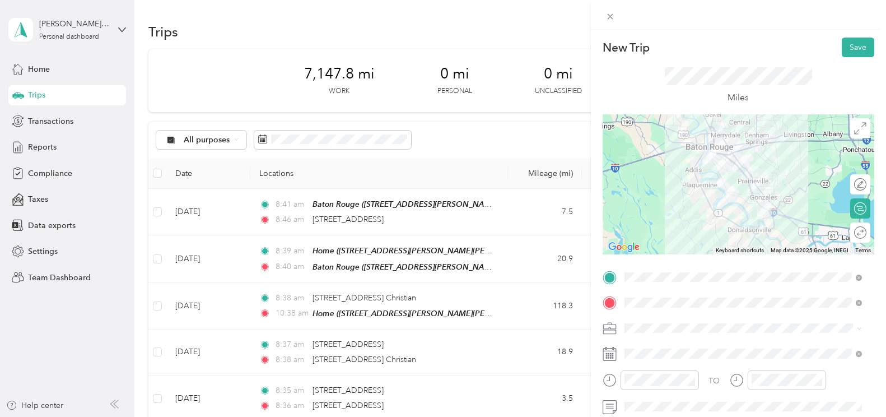
click at [638, 360] on span at bounding box center [748, 353] width 254 height 18
click at [614, 362] on div "TO Add photo" at bounding box center [739, 403] width 272 height 271
click at [612, 357] on icon at bounding box center [610, 354] width 14 height 14
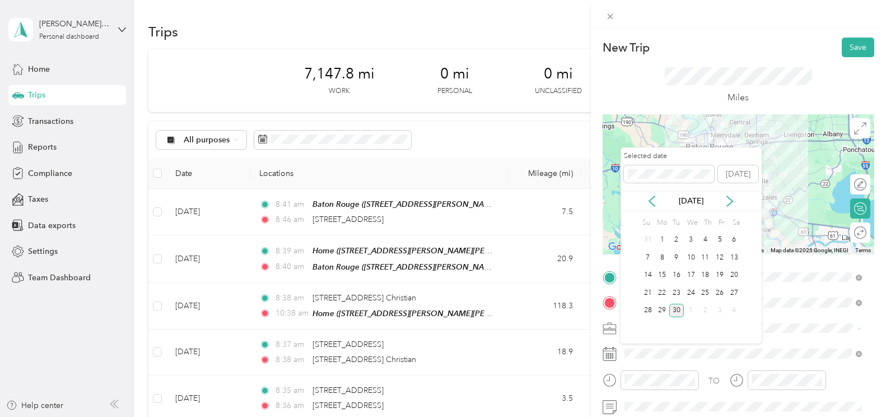
click at [669, 280] on div "18" at bounding box center [705, 275] width 15 height 14
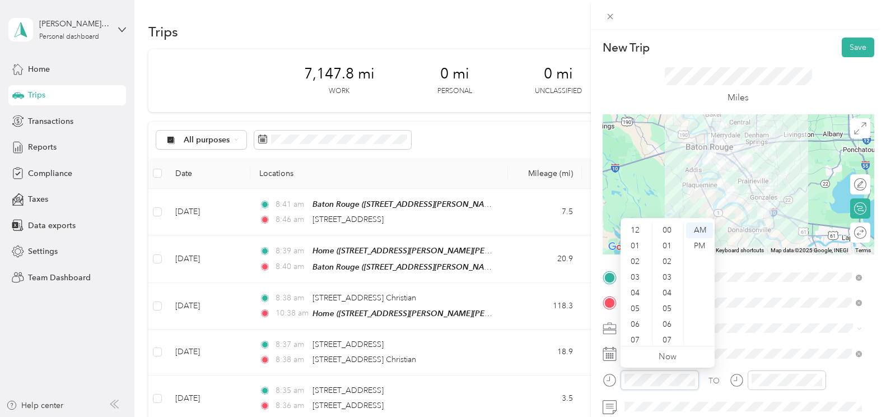
scroll to position [67, 0]
click at [661, 325] on div "46" at bounding box center [668, 324] width 27 height 16
click at [669, 50] on button "Save" at bounding box center [858, 48] width 32 height 20
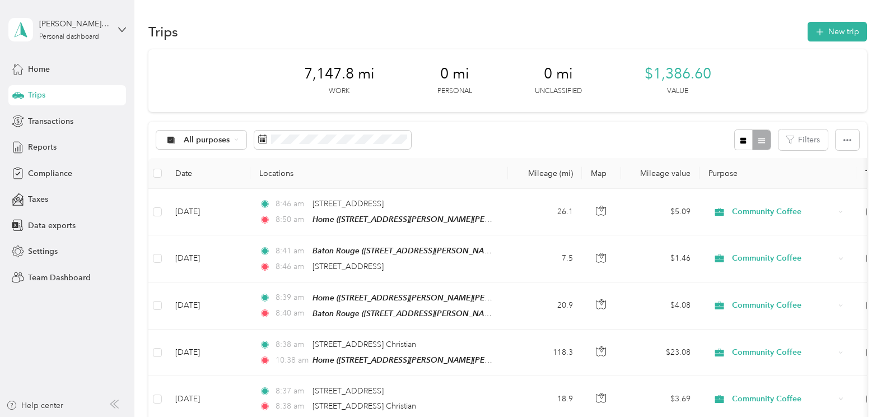
click at [34, 144] on span "Reports" at bounding box center [42, 147] width 29 height 12
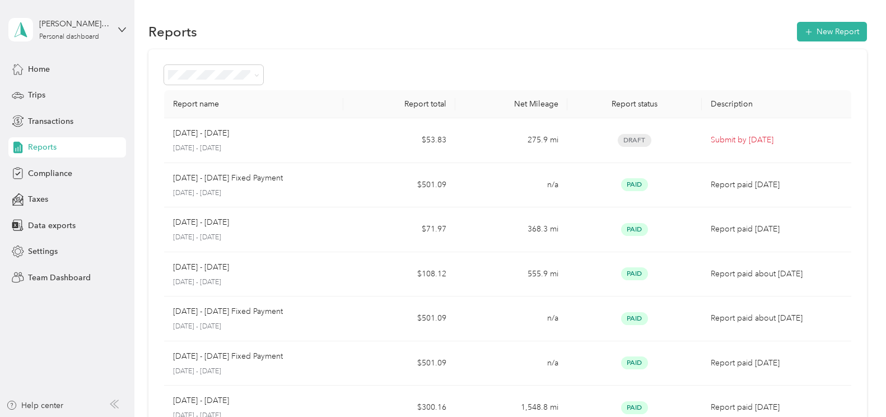
click at [37, 96] on span "Trips" at bounding box center [36, 95] width 17 height 12
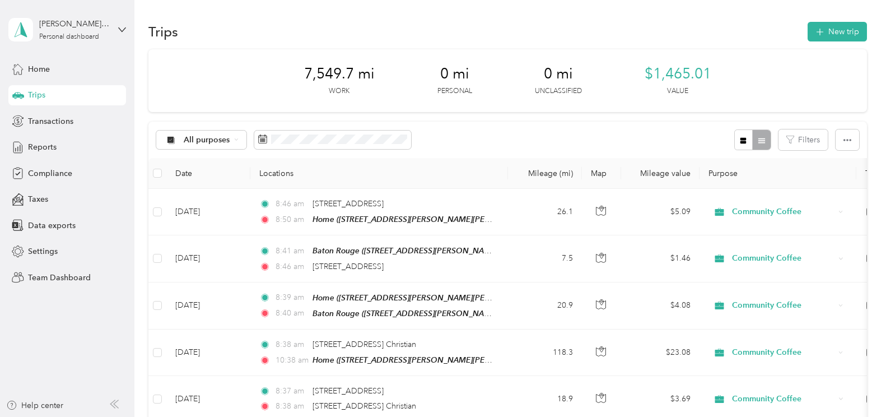
click at [56, 146] on div "Reports" at bounding box center [67, 147] width 118 height 20
